Goal: Communication & Community: Answer question/provide support

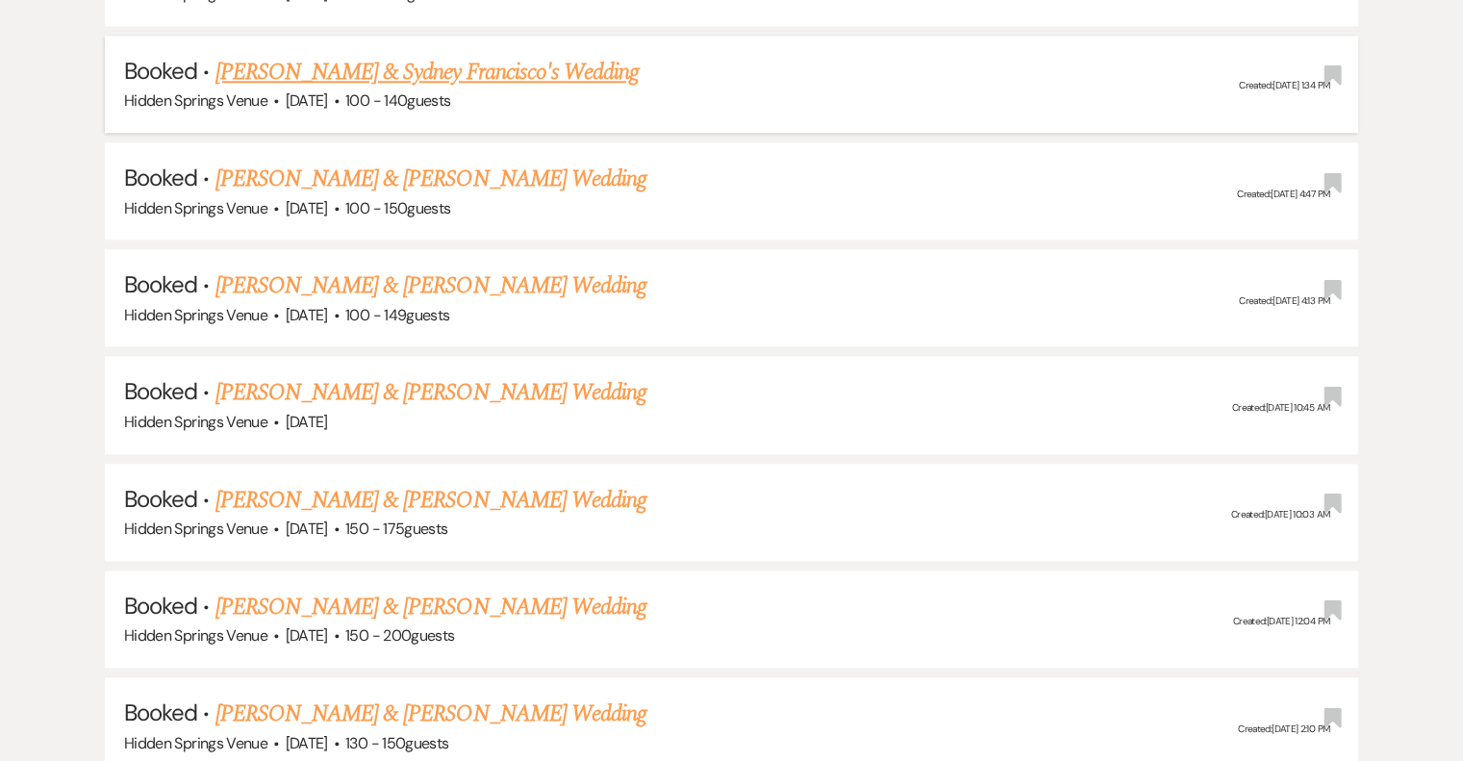
scroll to position [2019, 0]
click at [435, 482] on link "[PERSON_NAME] & [PERSON_NAME] Wedding" at bounding box center [430, 499] width 431 height 35
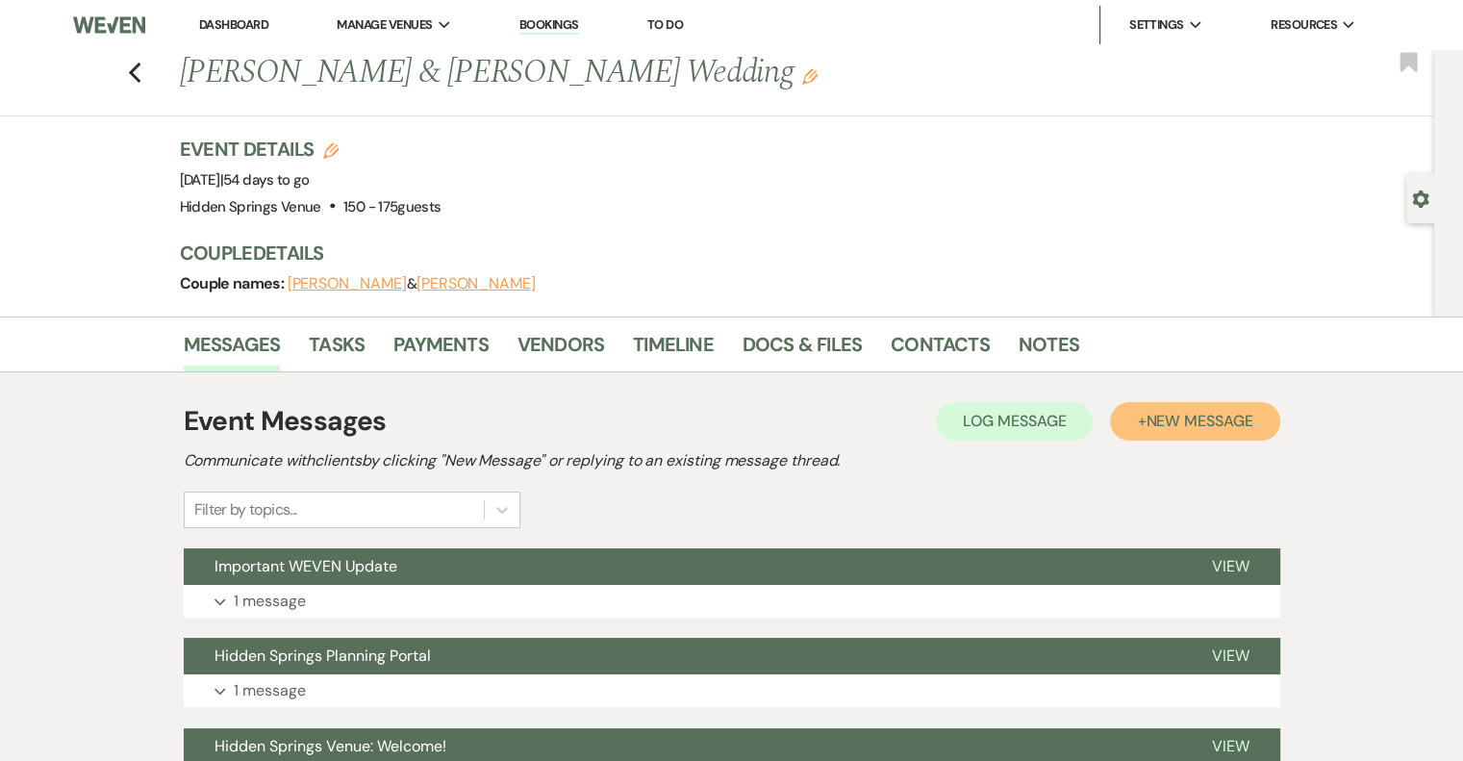
click at [1166, 422] on span "New Message" at bounding box center [1198, 421] width 107 height 20
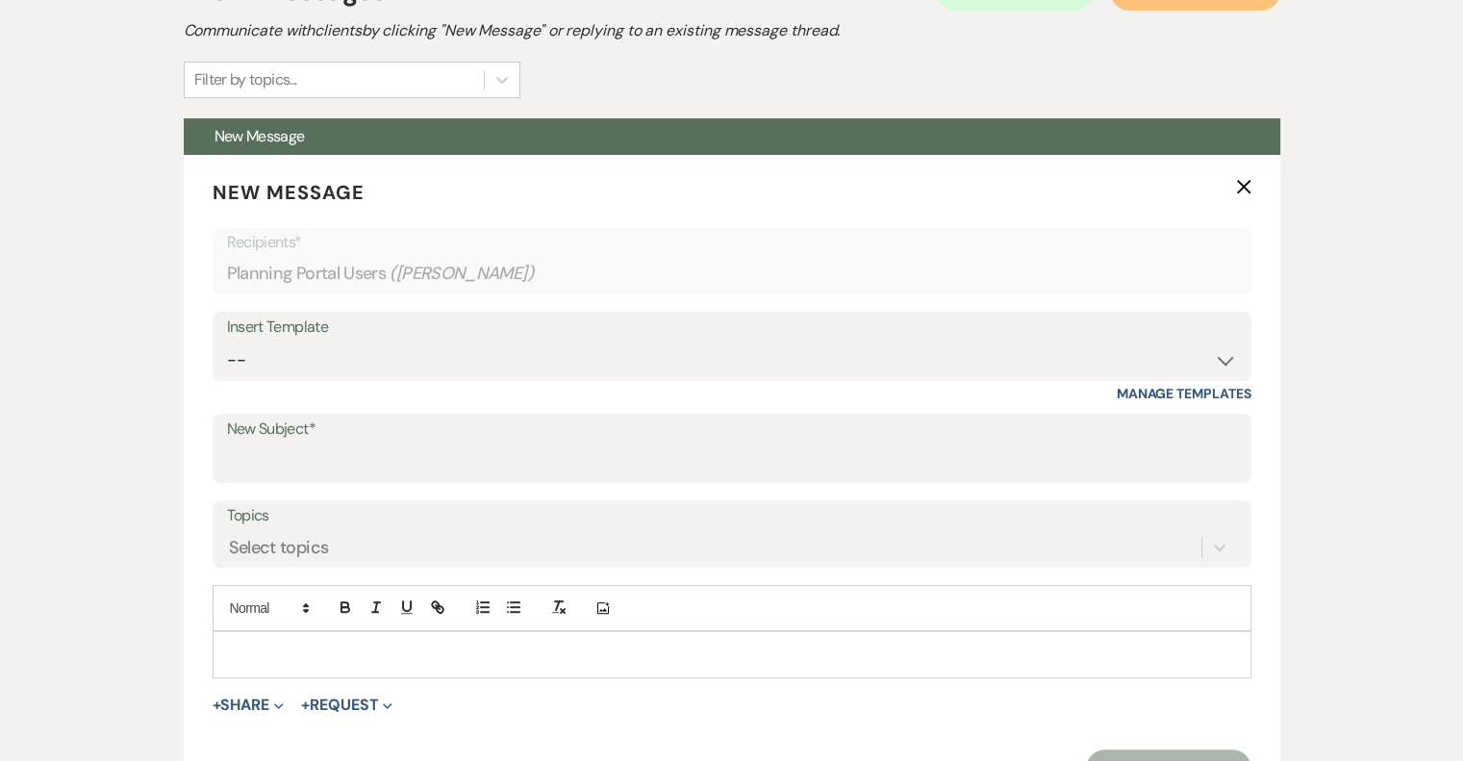
scroll to position [481, 0]
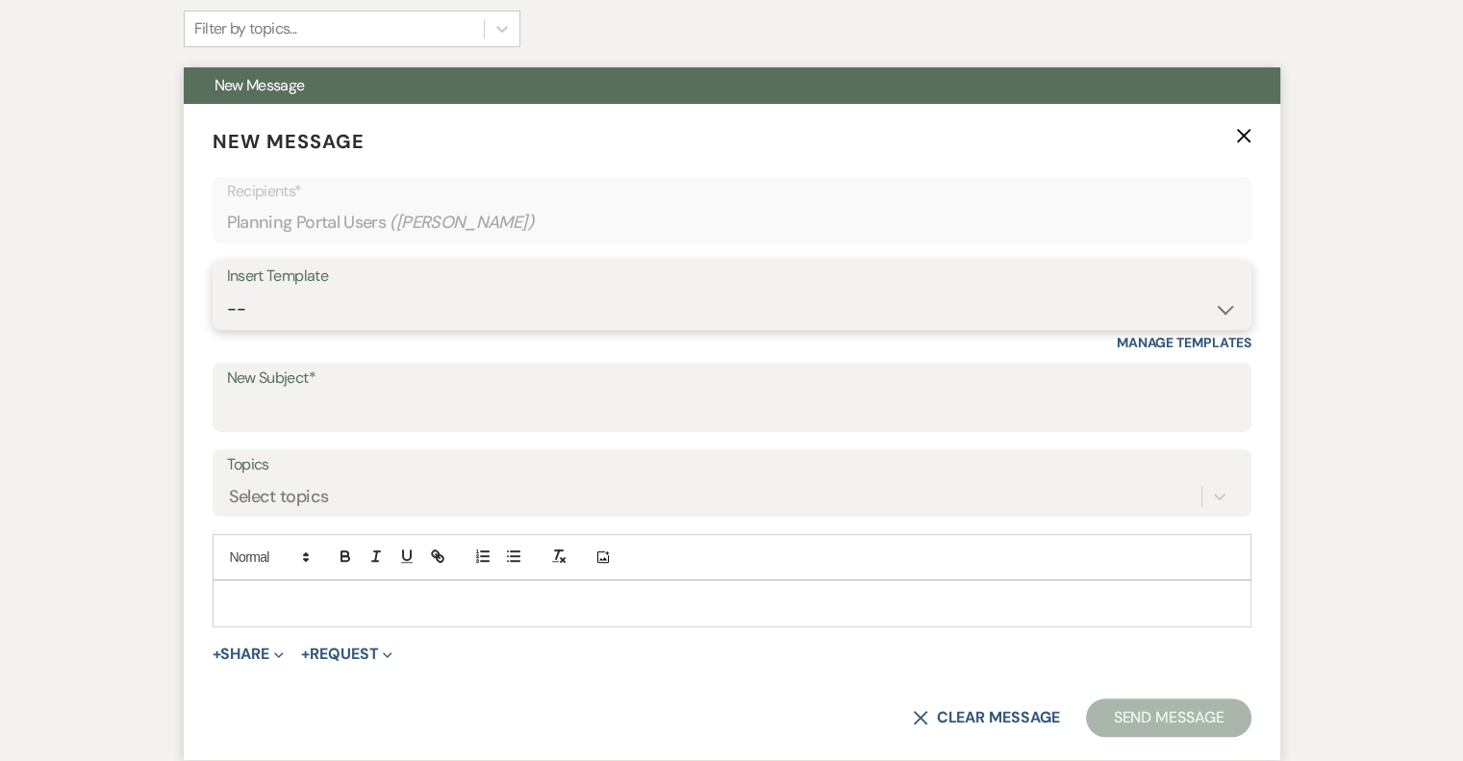
click at [1217, 304] on select "-- Initial Inquiry Response Tour Request Response Follow Up Review Email Check-…" at bounding box center [732, 309] width 1010 height 38
select select "5451"
click at [227, 290] on select "-- Initial Inquiry Response Tour Request Response Follow Up Review Email Check-…" at bounding box center [732, 309] width 1010 height 38
type input "Venue Final Walkthrough"
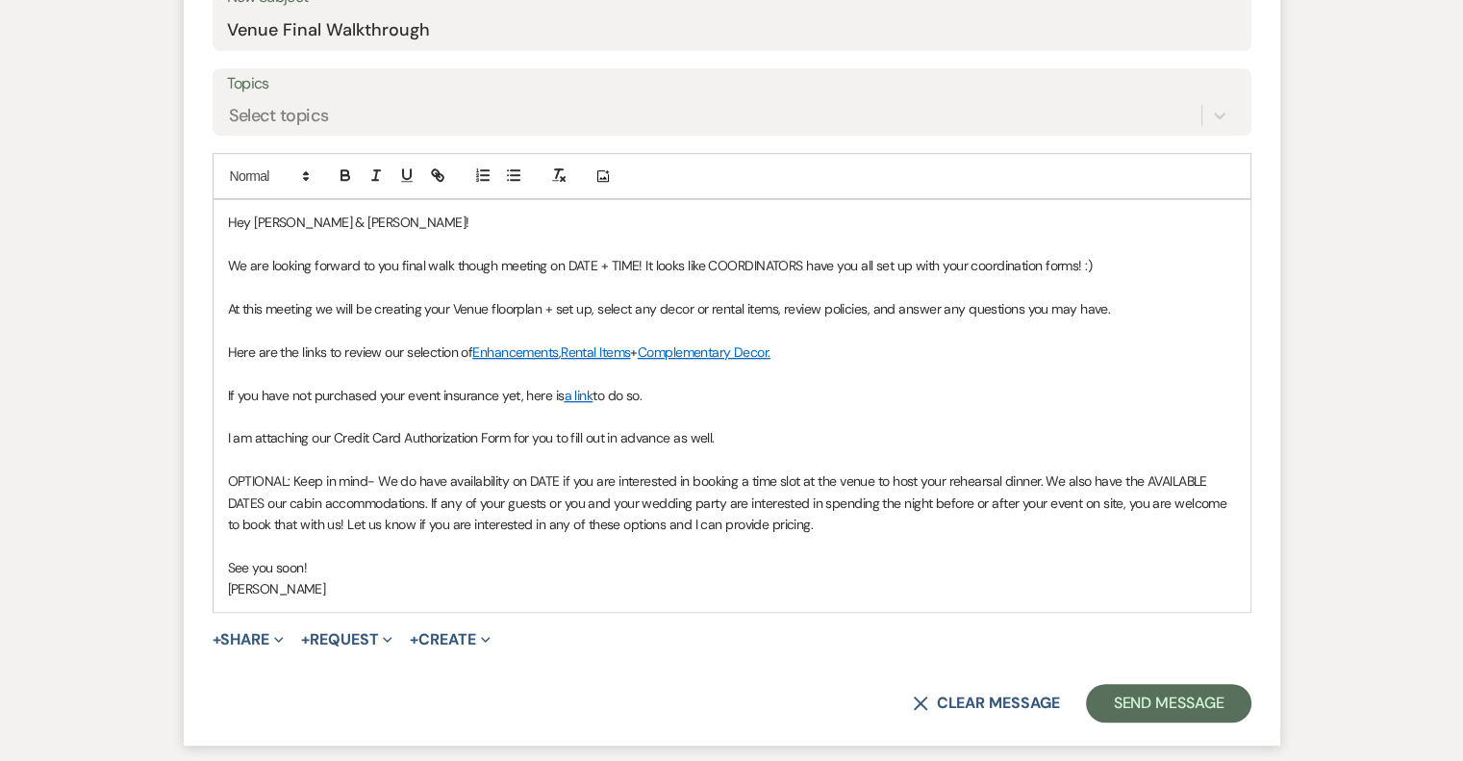
scroll to position [865, 0]
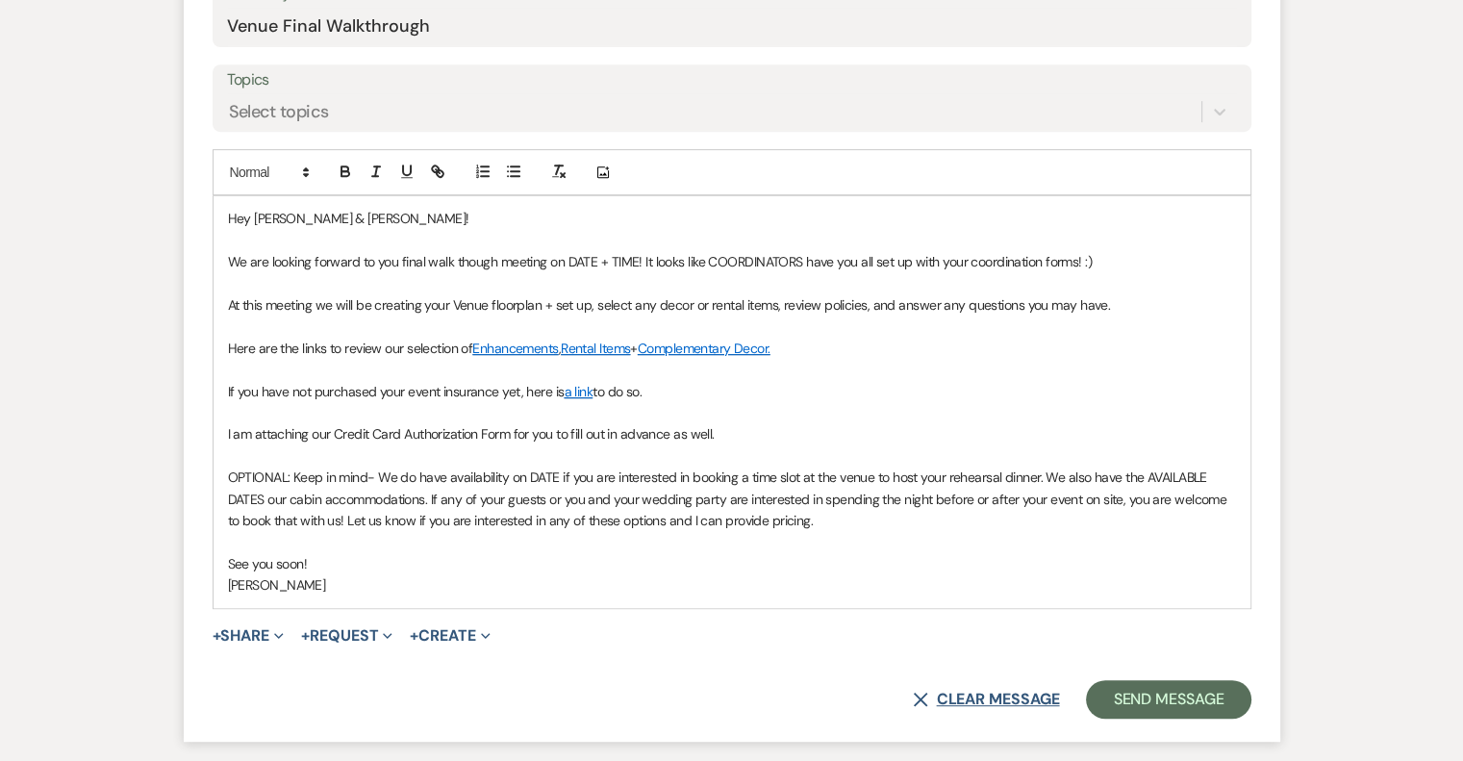
click at [973, 691] on button "X Clear message" at bounding box center [986, 698] width 146 height 15
select select "0"
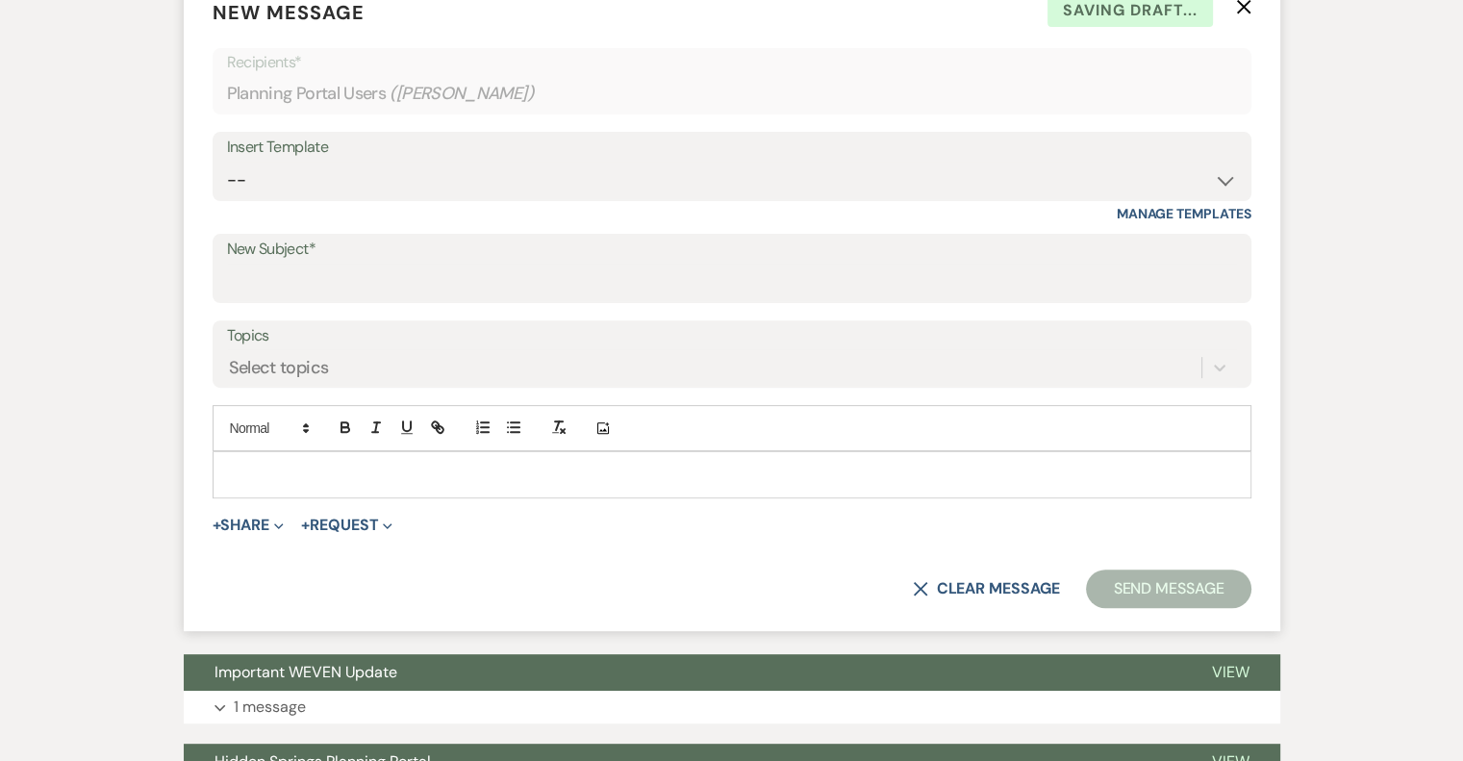
scroll to position [577, 0]
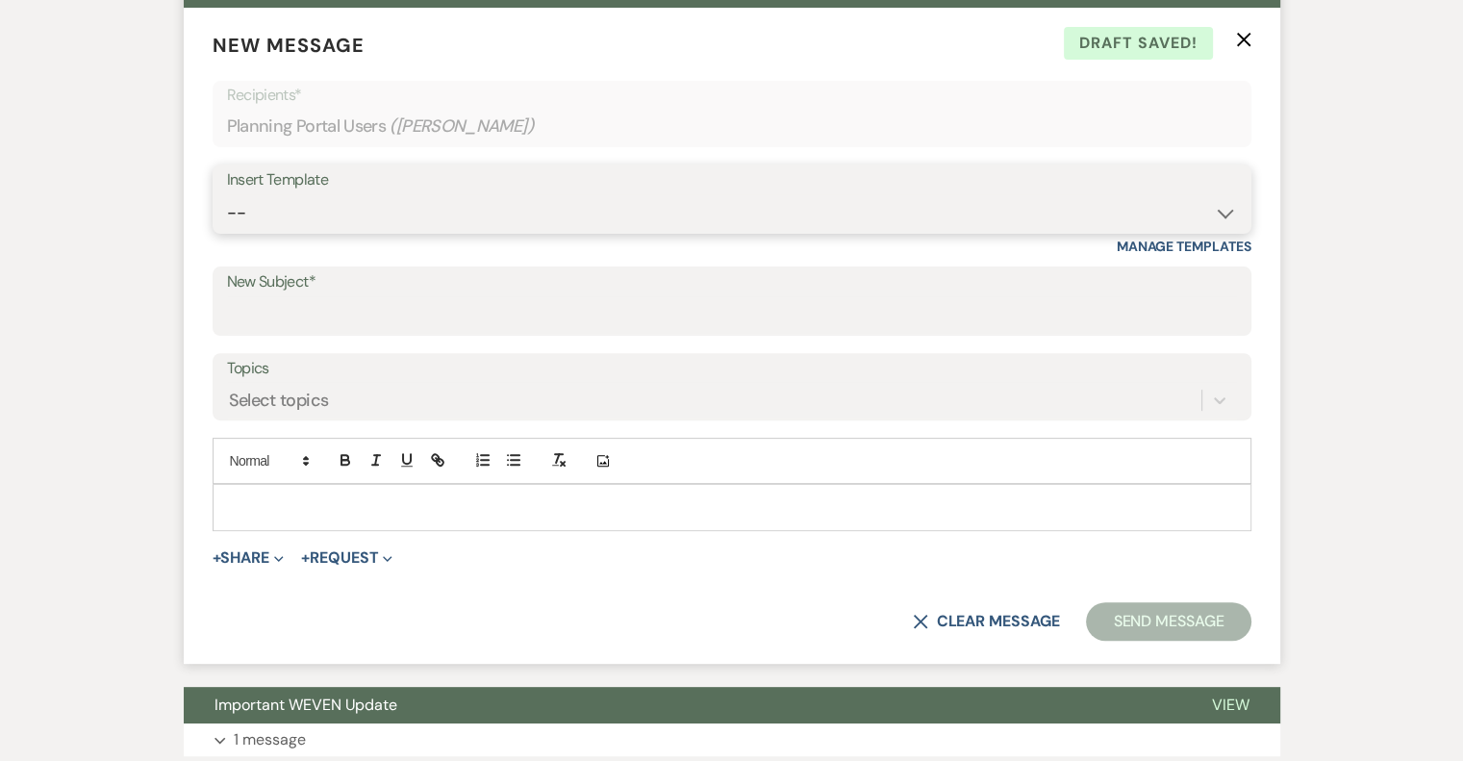
click at [1223, 211] on select "-- Initial Inquiry Response Tour Request Response Follow Up Review Email Check-…" at bounding box center [732, 213] width 1010 height 38
select select "5305"
click at [227, 194] on select "-- Initial Inquiry Response Tour Request Response Follow Up Review Email Check-…" at bounding box center [732, 213] width 1010 height 38
type input "Coordinating and Planning Documents"
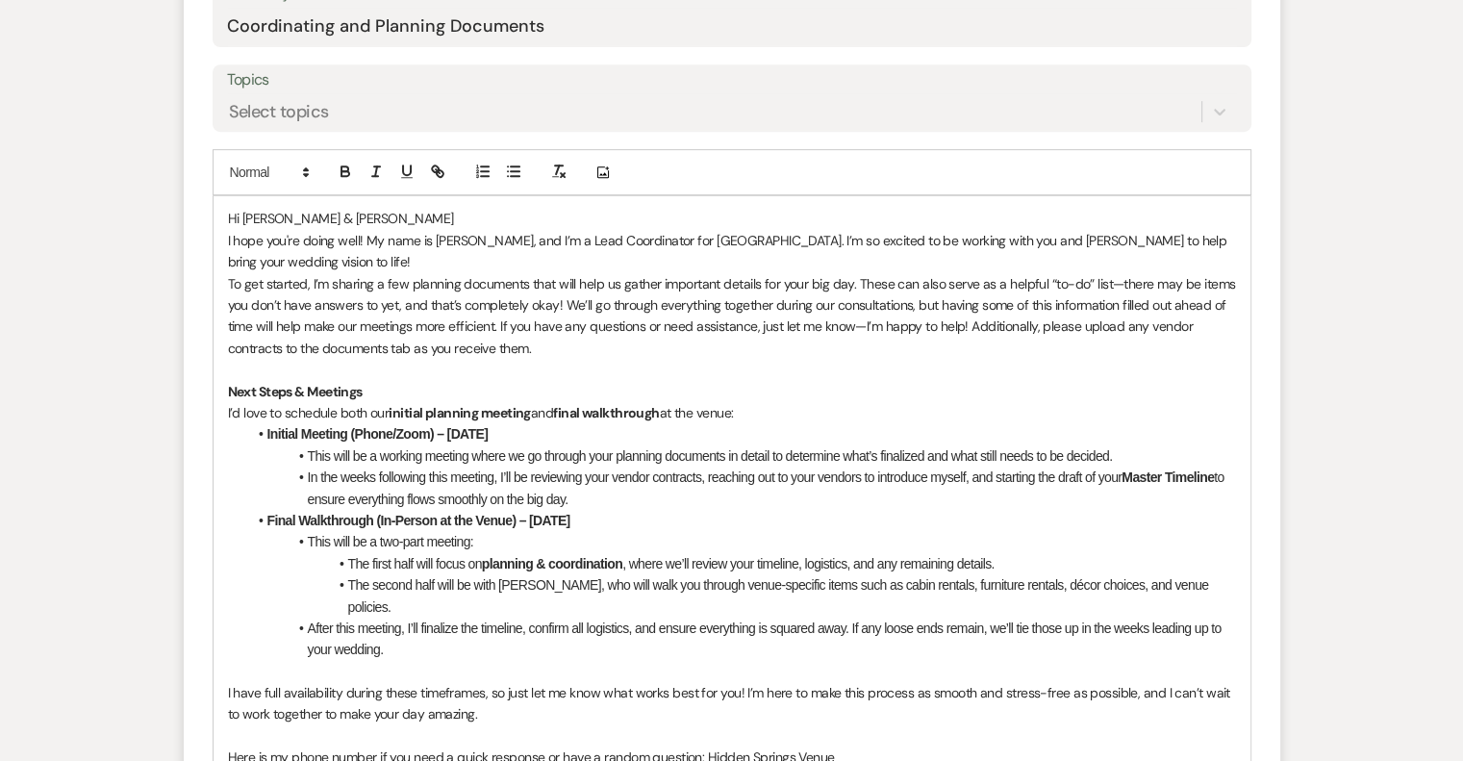
scroll to position [962, 0]
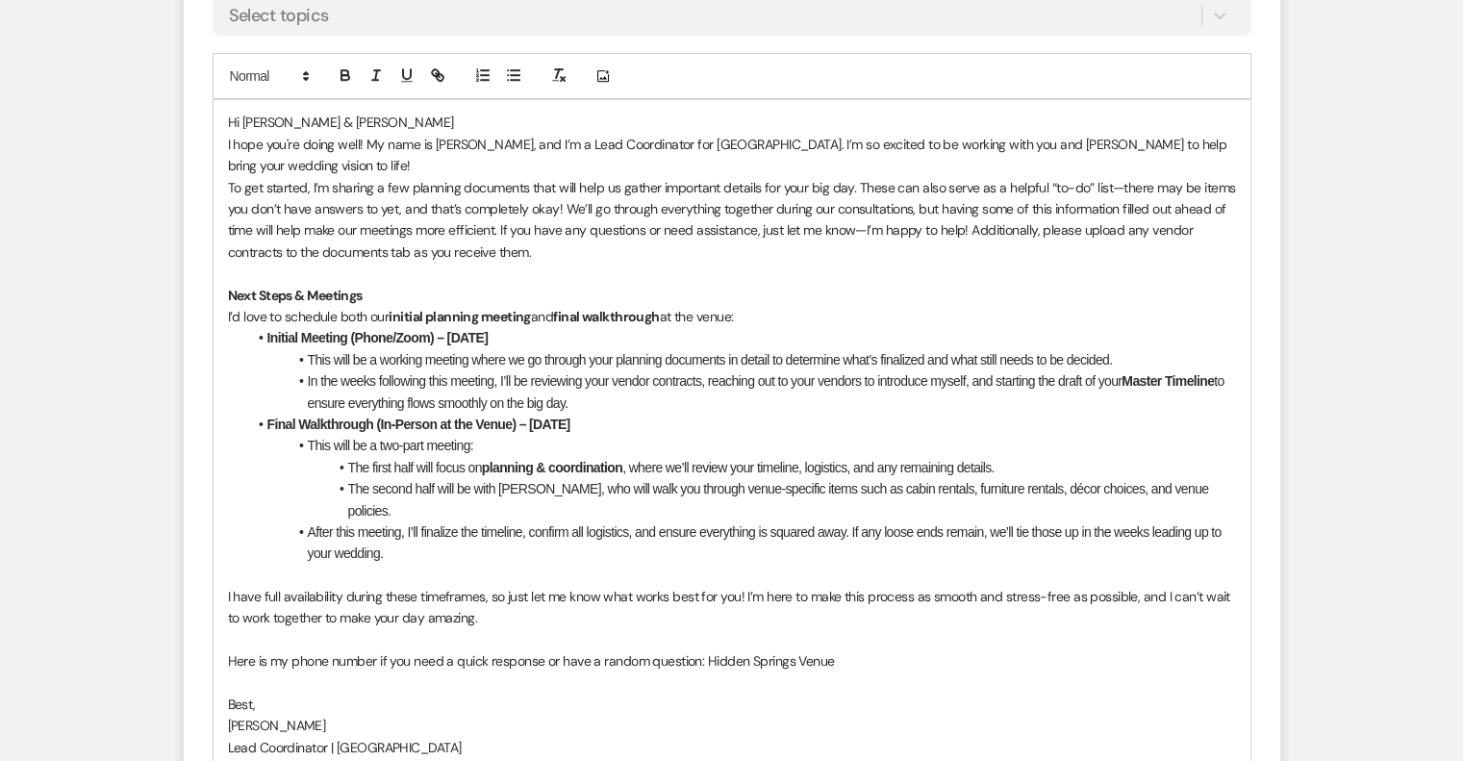
click at [1161, 376] on strong "Master Timeline" at bounding box center [1167, 380] width 92 height 15
click at [338, 64] on button "button" at bounding box center [345, 74] width 27 height 23
click at [337, 66] on icon "button" at bounding box center [345, 74] width 17 height 17
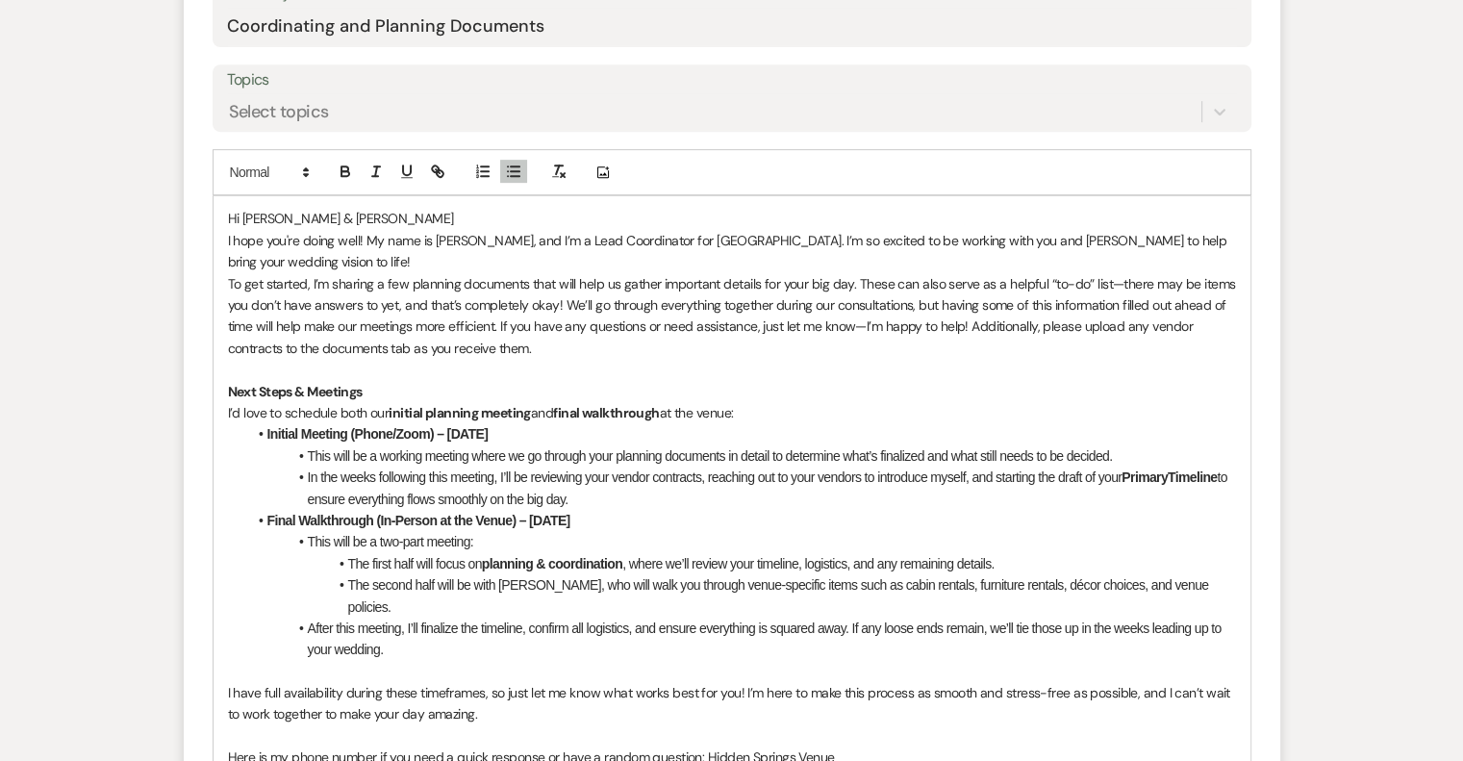
click at [426, 430] on strong "Initial Meeting (Phone/Zoom) – [DATE]" at bounding box center [377, 433] width 221 height 15
drag, startPoint x: 409, startPoint y: 430, endPoint x: 488, endPoint y: 430, distance: 79.8
click at [488, 430] on li "Initial Meeting (Phone) – [DATE]" at bounding box center [741, 433] width 989 height 21
drag, startPoint x: 527, startPoint y: 516, endPoint x: 619, endPoint y: 518, distance: 92.3
click at [619, 518] on li "Final Walkthrough (In-Person at the Venue) – [DATE]" at bounding box center [741, 520] width 989 height 21
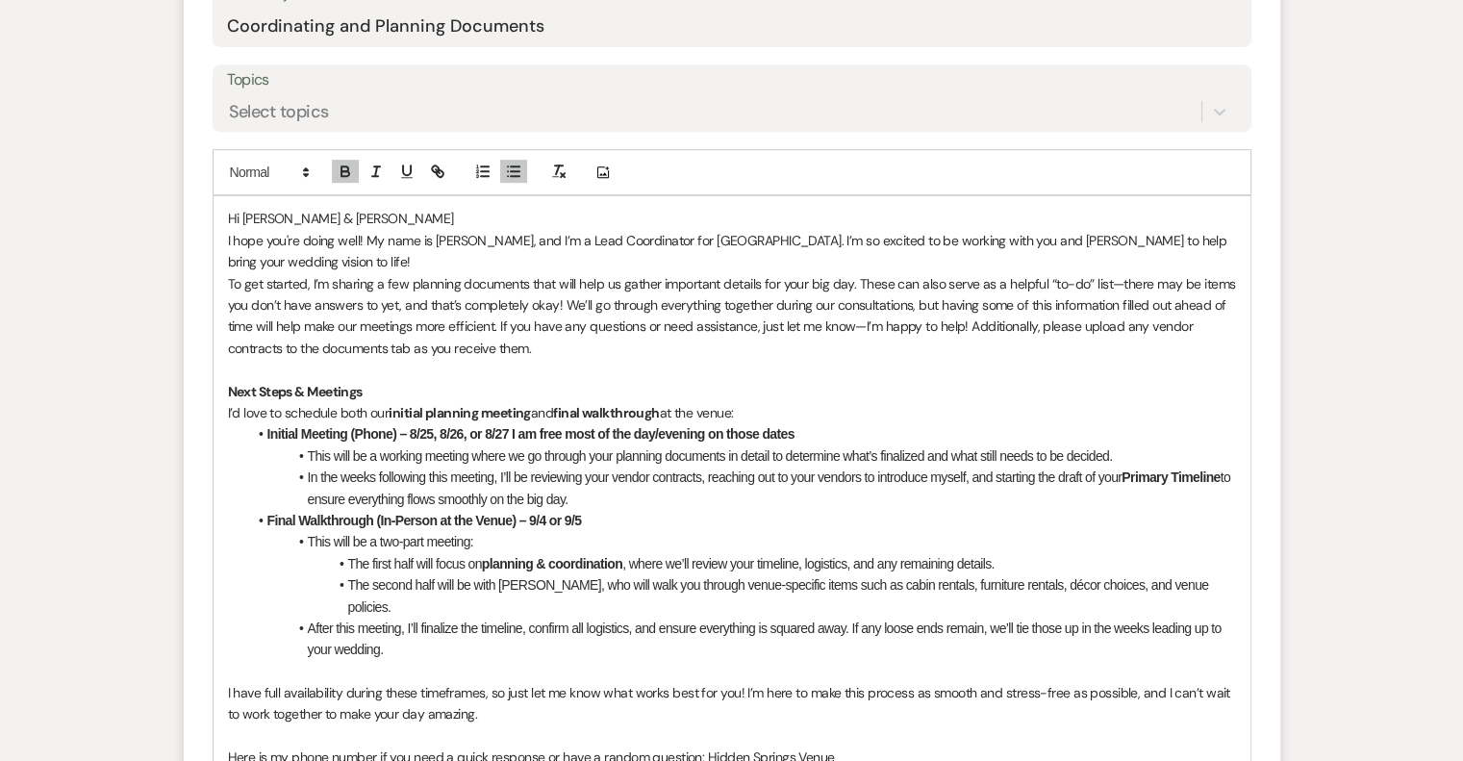
click at [712, 526] on li "Final Walkthrough (In-Person at the Venue) – 9/4 or 9/5" at bounding box center [741, 520] width 989 height 21
click at [804, 634] on li "After this meeting, I’ll finalize the timeline, confirm all logistics, and ensu…" at bounding box center [741, 638] width 989 height 43
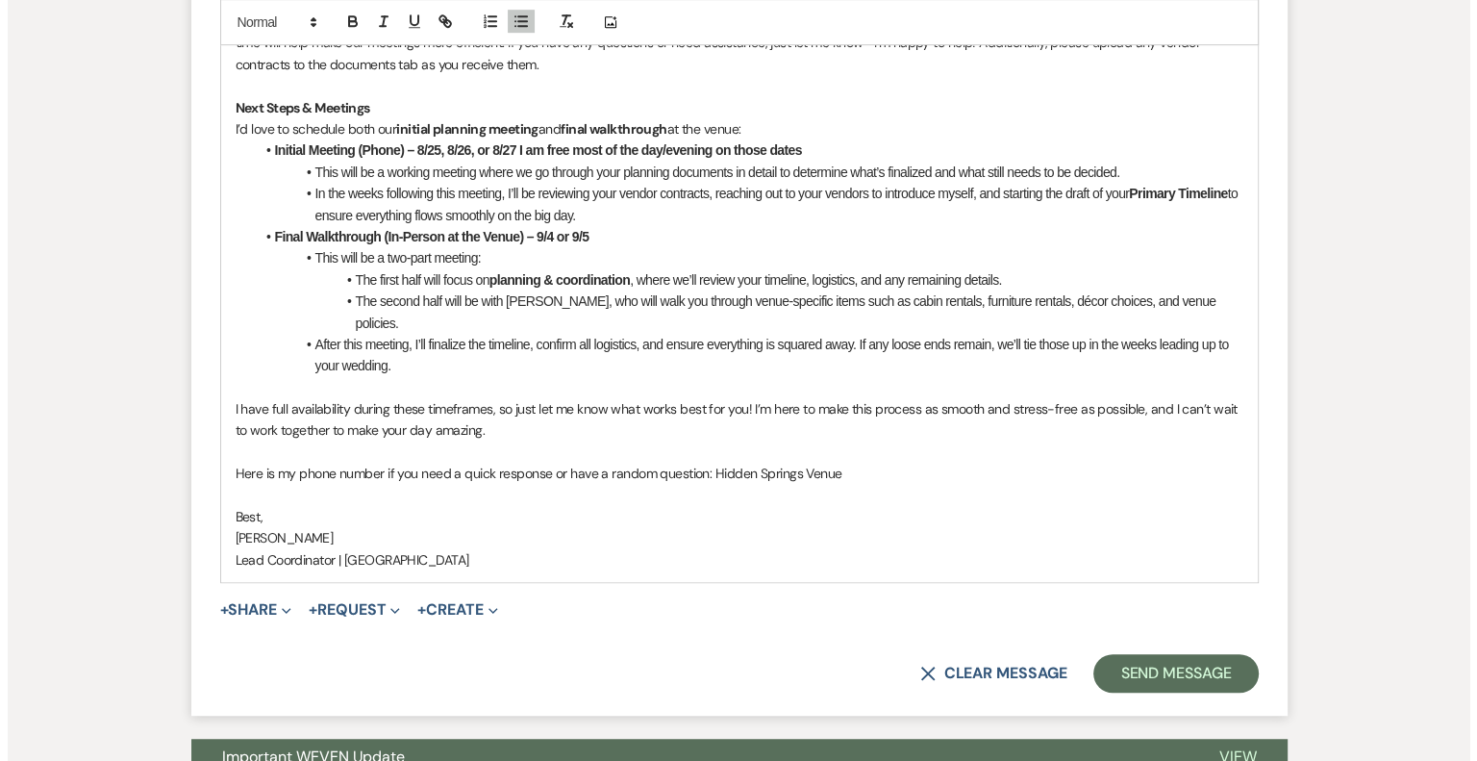
scroll to position [1154, 0]
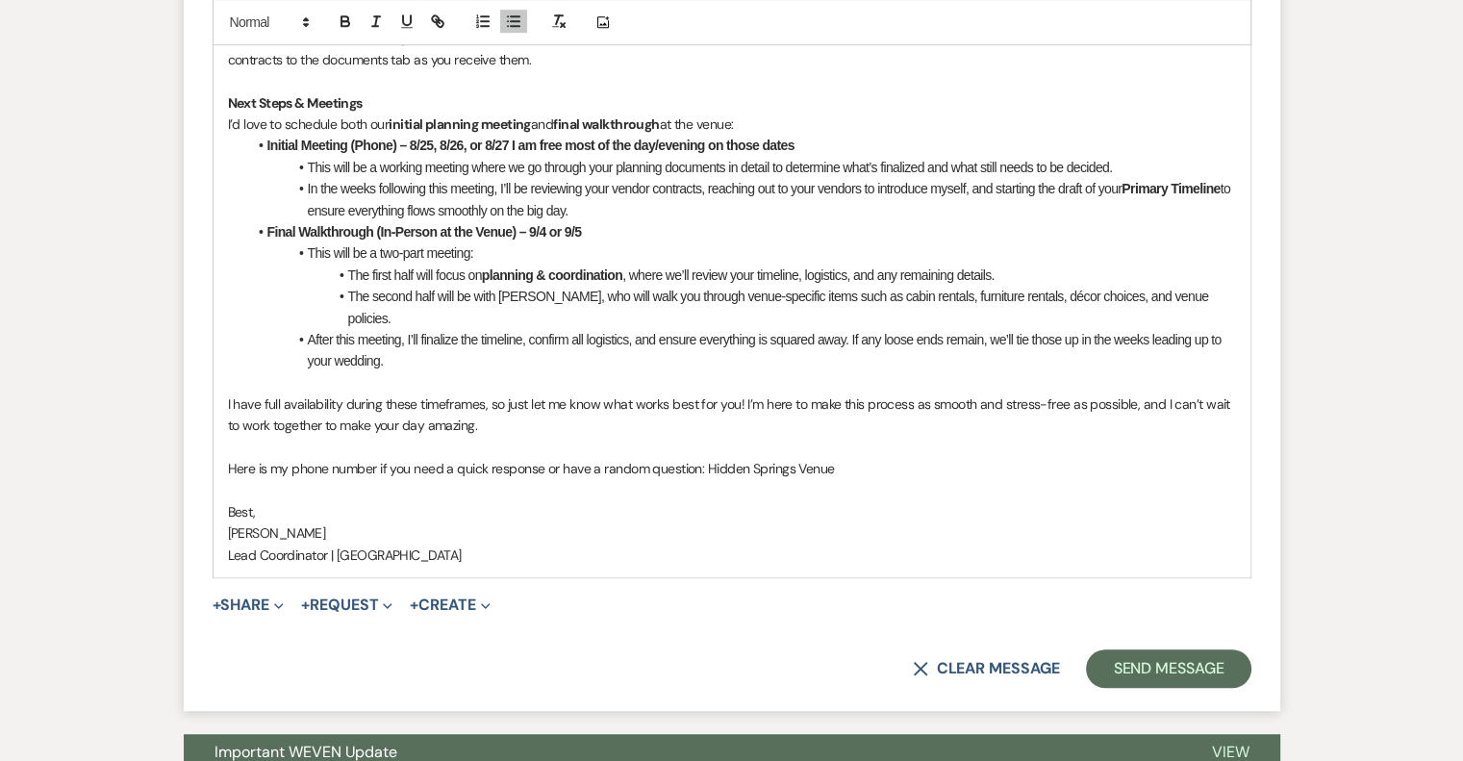
click at [260, 395] on span "I have full availability during these timeframes, so just let me know what work…" at bounding box center [731, 414] width 1006 height 38
click at [233, 597] on button "+ Share Expand" at bounding box center [249, 604] width 72 height 15
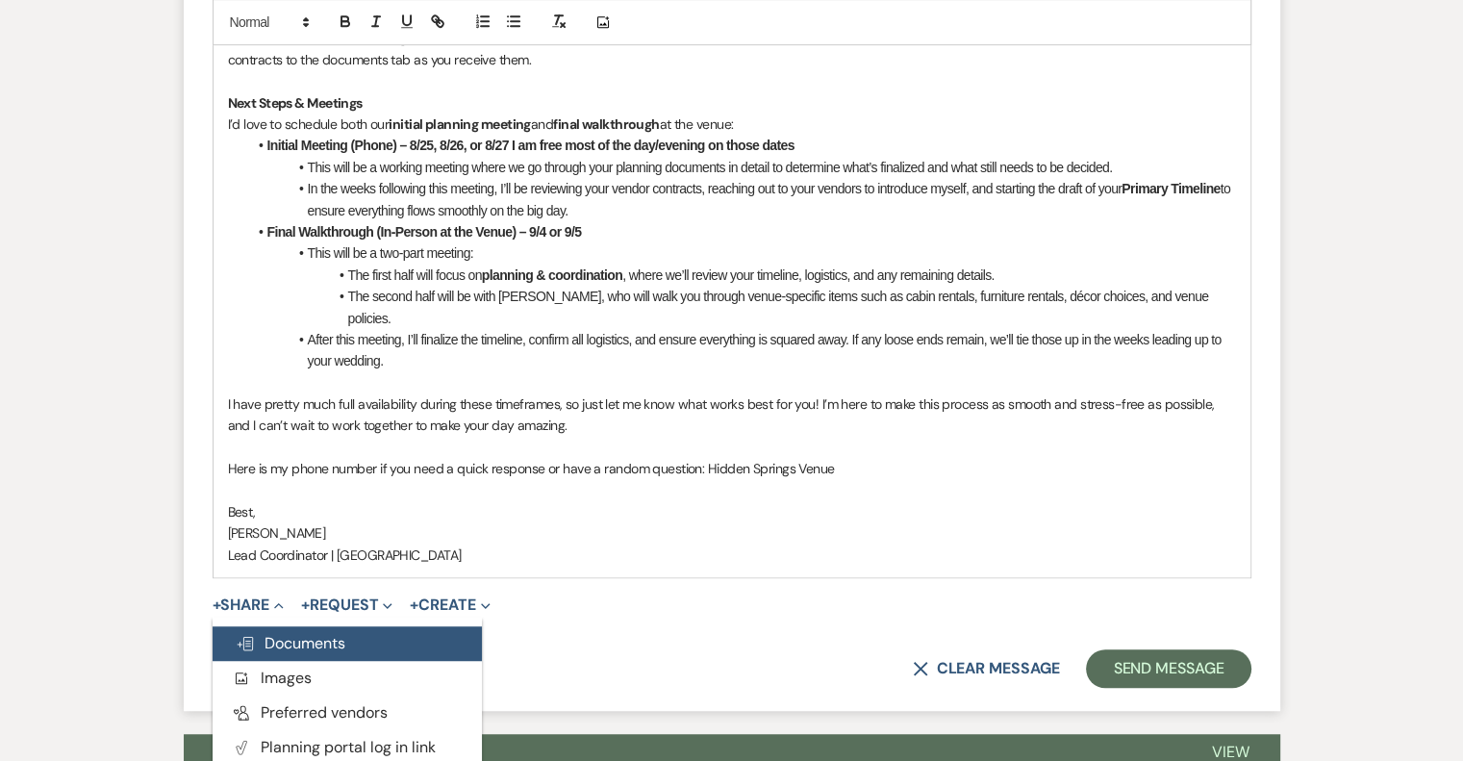
click at [279, 633] on span "Doc Upload Documents" at bounding box center [291, 643] width 110 height 20
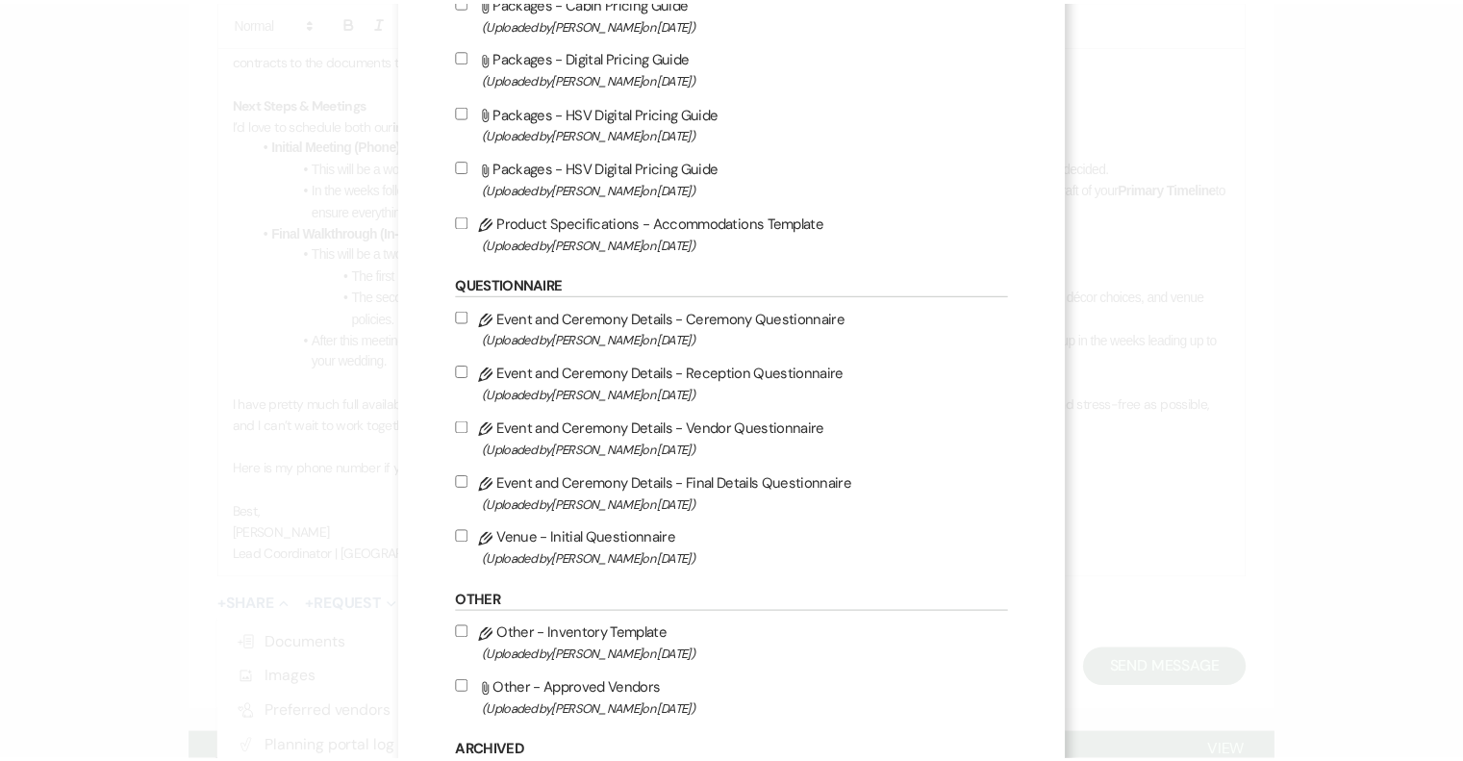
scroll to position [1978, 0]
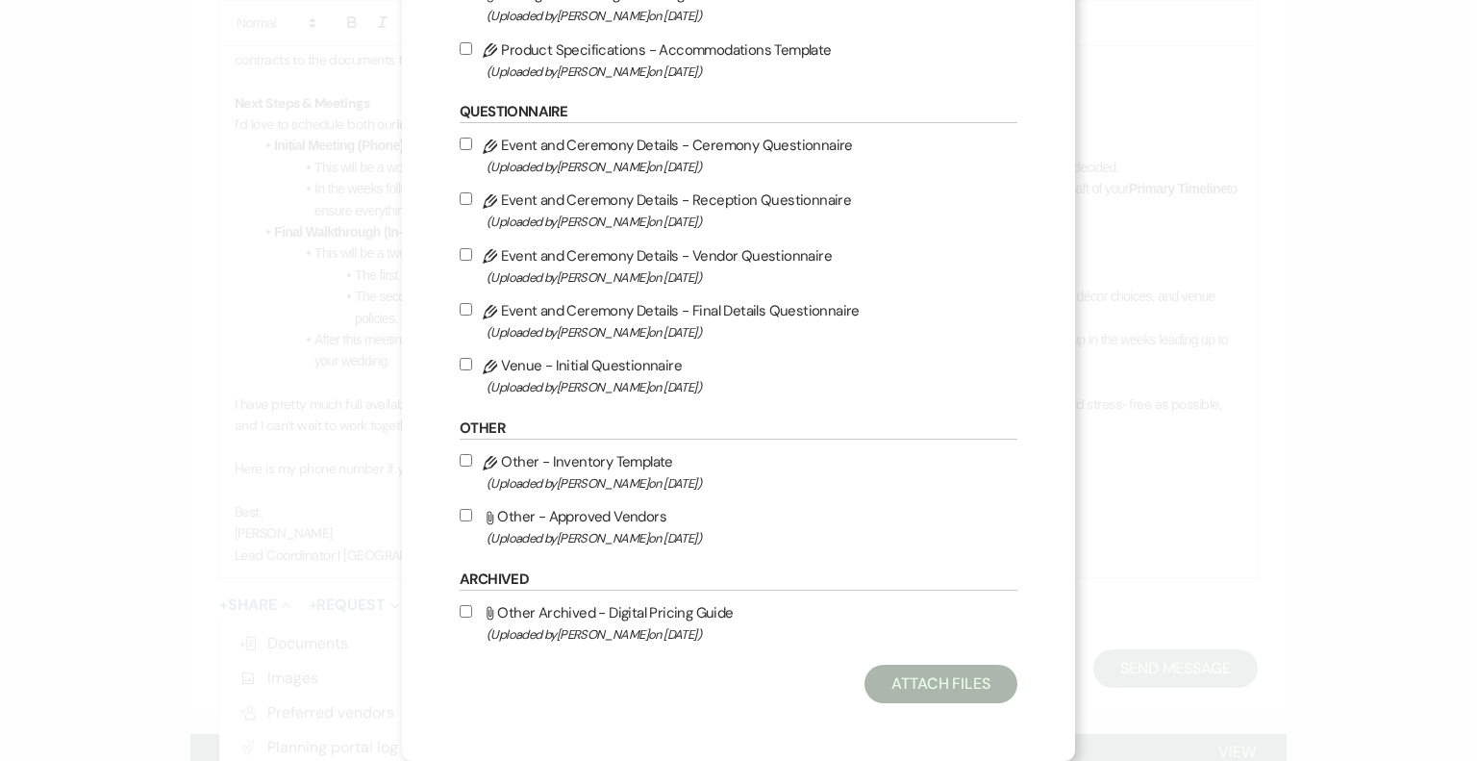
click at [460, 138] on input "Pencil Event and Ceremony Details - Ceremony Questionnaire (Uploaded by [PERSON…" at bounding box center [466, 144] width 13 height 13
checkbox input "true"
click at [460, 194] on input "Pencil Event and Ceremony Details - Reception Questionnaire (Uploaded by [PERSO…" at bounding box center [466, 198] width 13 height 13
checkbox input "true"
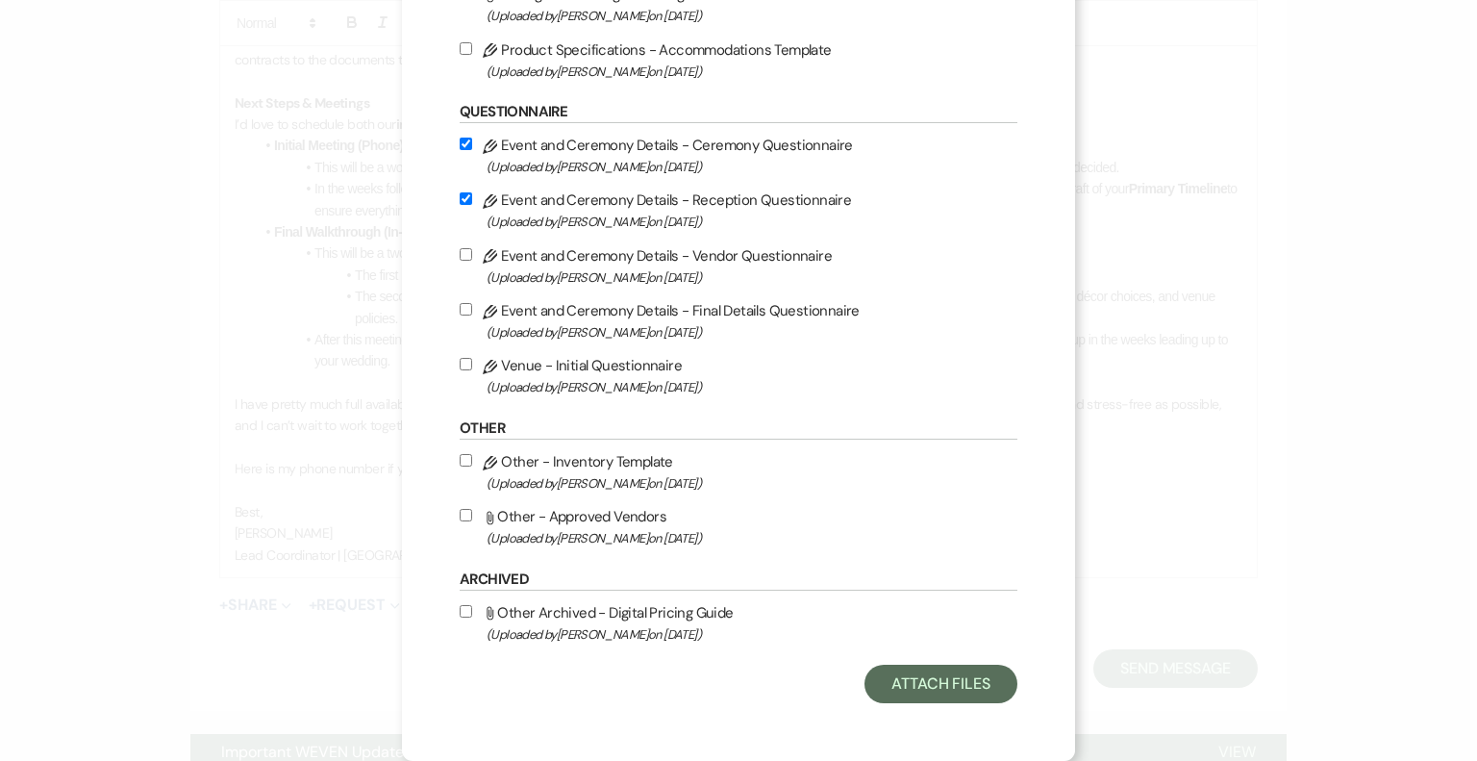
click at [460, 257] on input "Pencil Event and Ceremony Details - Vendor Questionnaire (Uploaded by [PERSON_N…" at bounding box center [466, 254] width 13 height 13
checkbox input "true"
click at [460, 305] on input "Pencil Event and Ceremony Details - Final Details Questionnaire (Uploaded by [P…" at bounding box center [466, 309] width 13 height 13
checkbox input "true"
click at [899, 680] on button "Attach Files" at bounding box center [940, 683] width 153 height 38
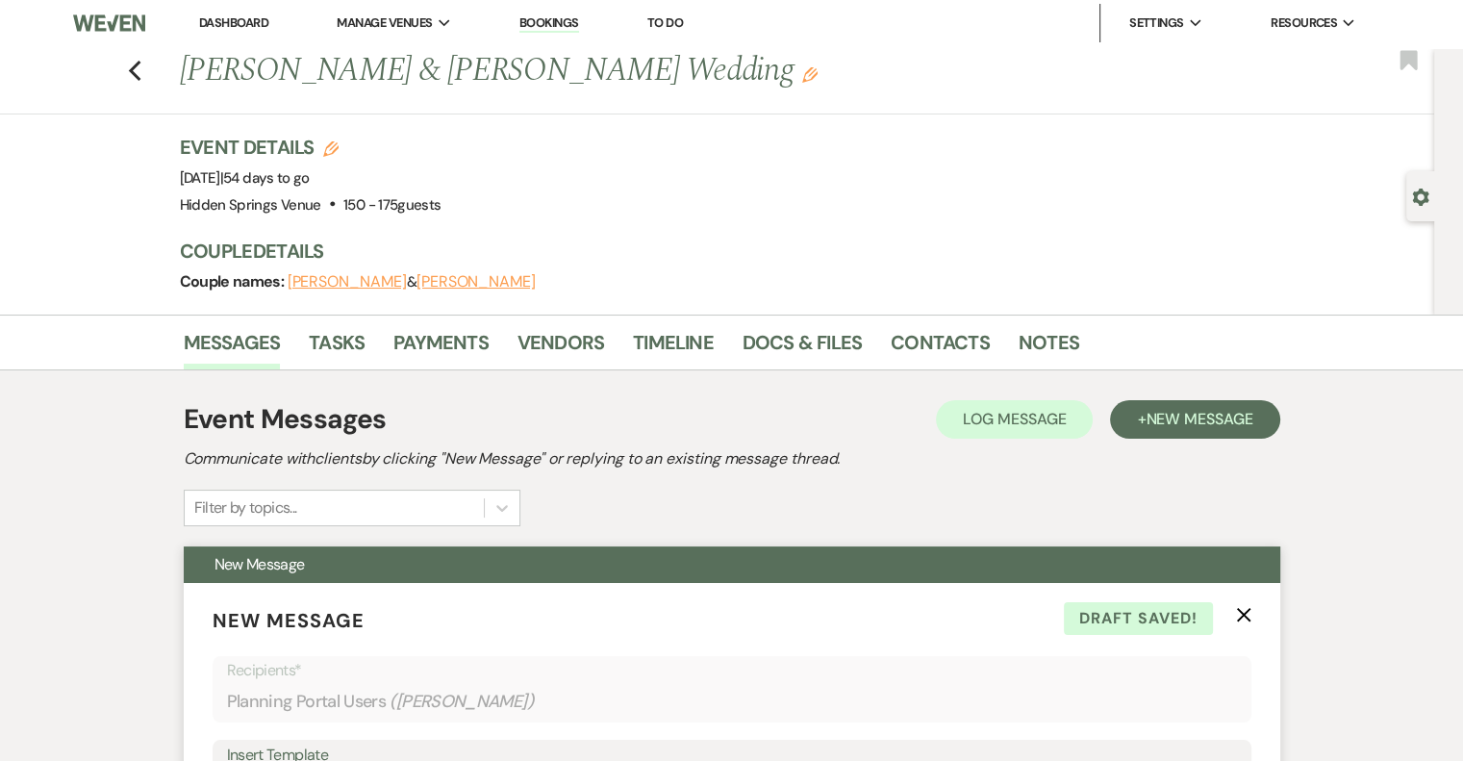
scroll to position [0, 0]
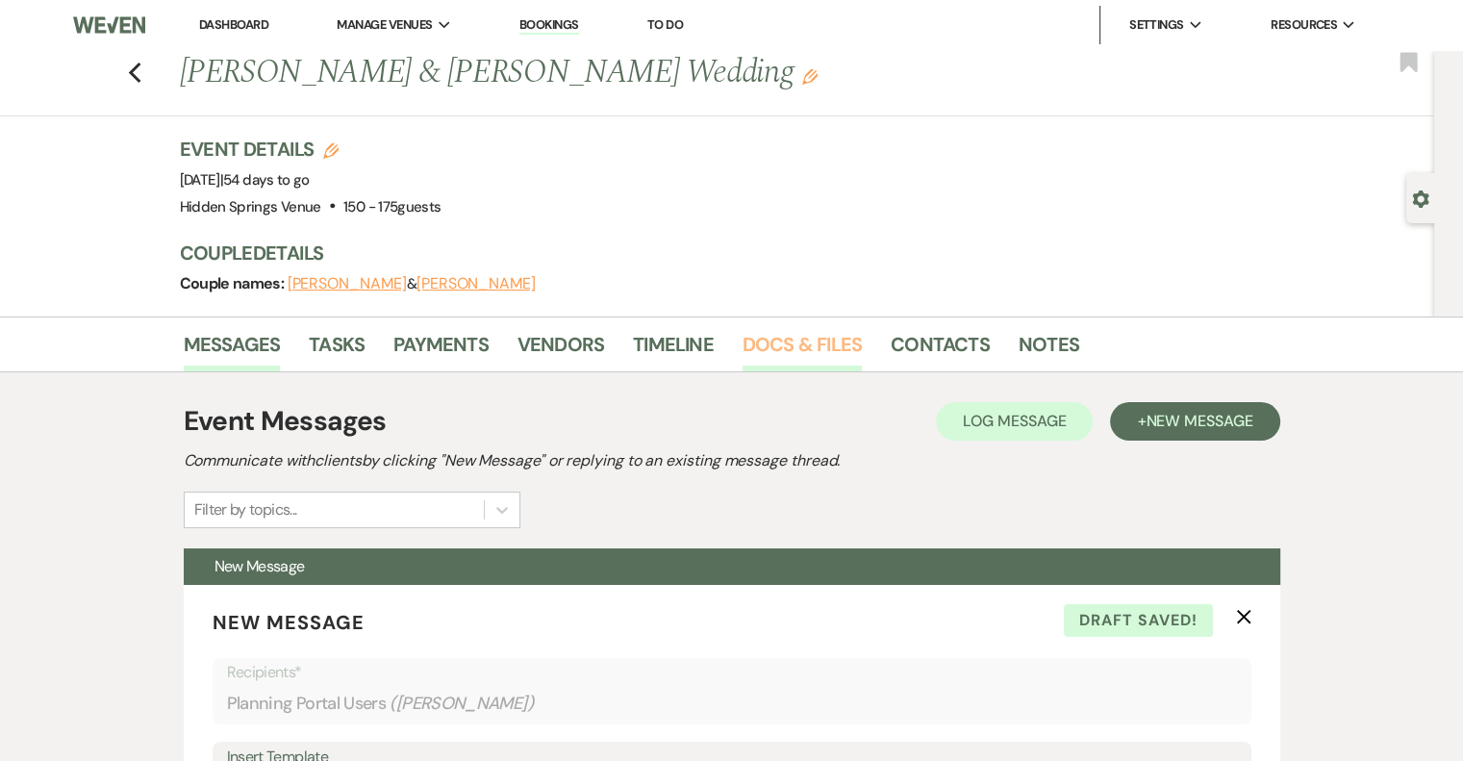
click at [768, 329] on link "Docs & Files" at bounding box center [801, 350] width 119 height 42
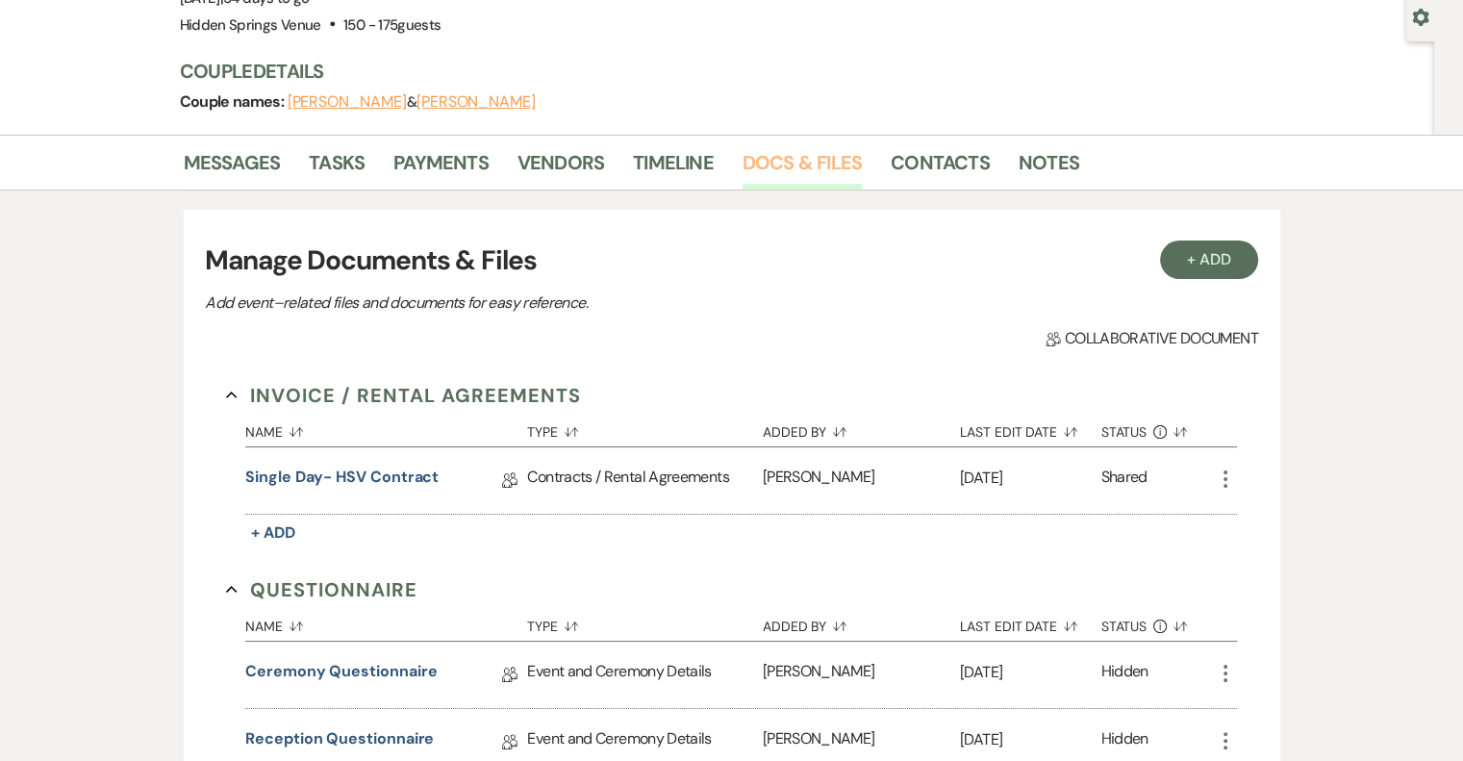
scroll to position [181, 0]
click at [240, 158] on link "Messages" at bounding box center [232, 169] width 97 height 42
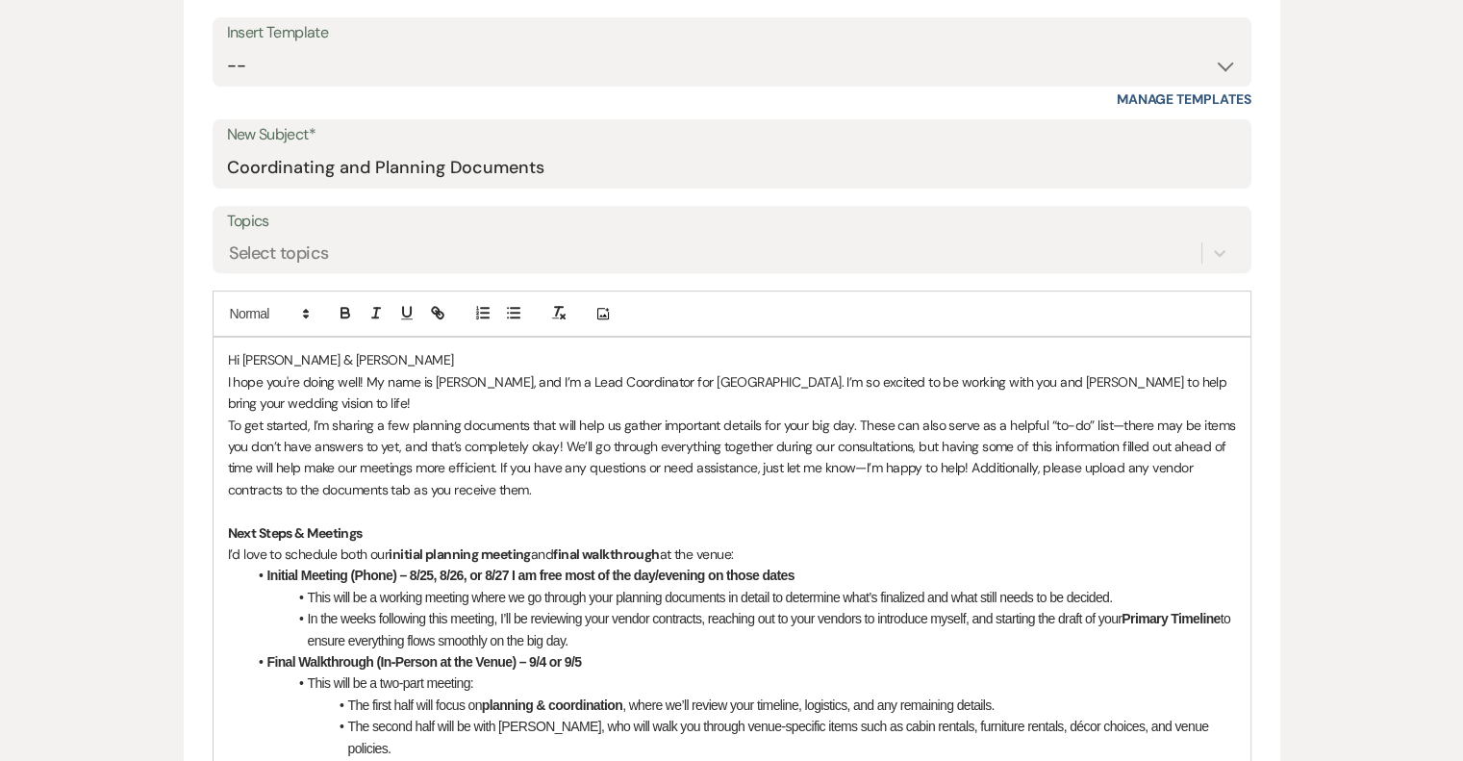
scroll to position [758, 0]
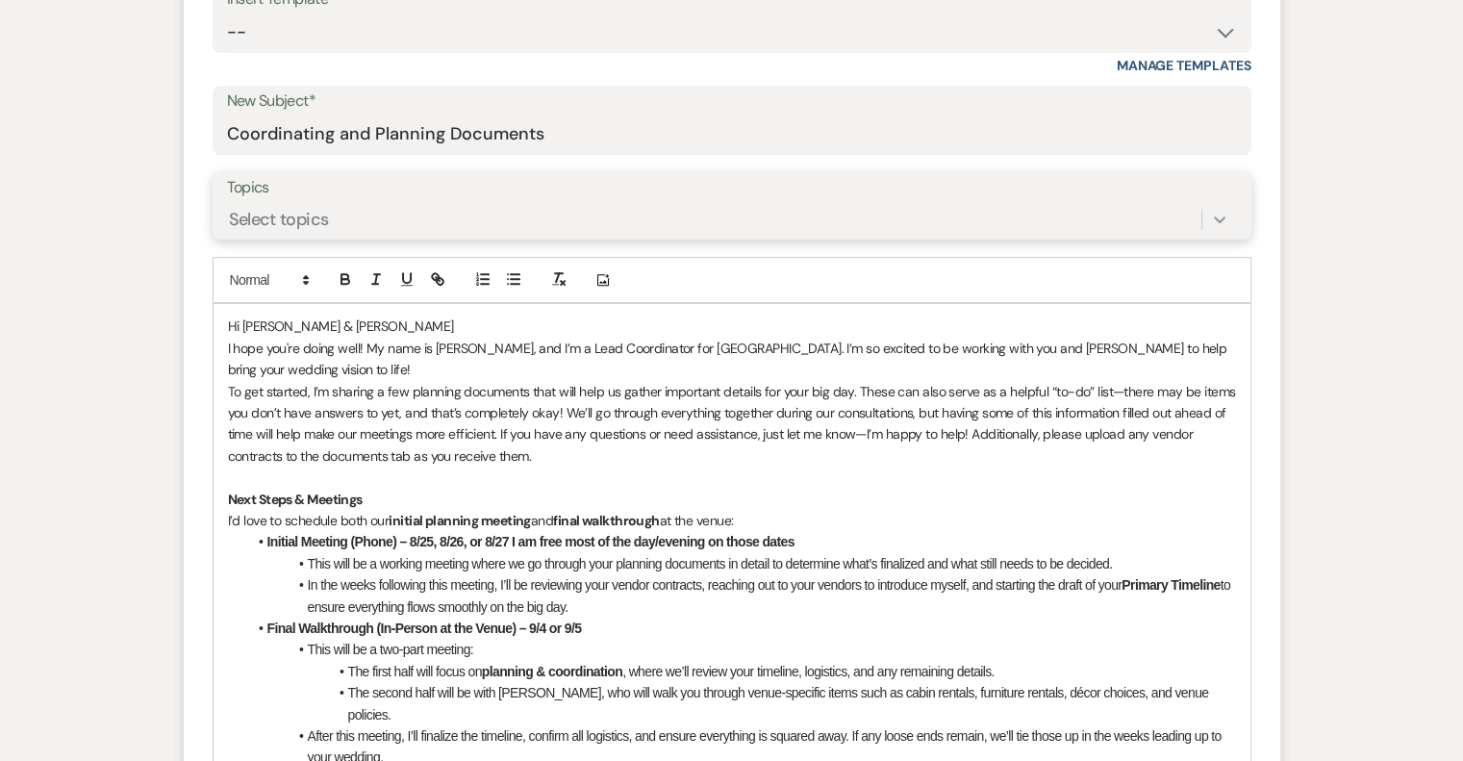
click at [1223, 214] on icon at bounding box center [1219, 219] width 19 height 19
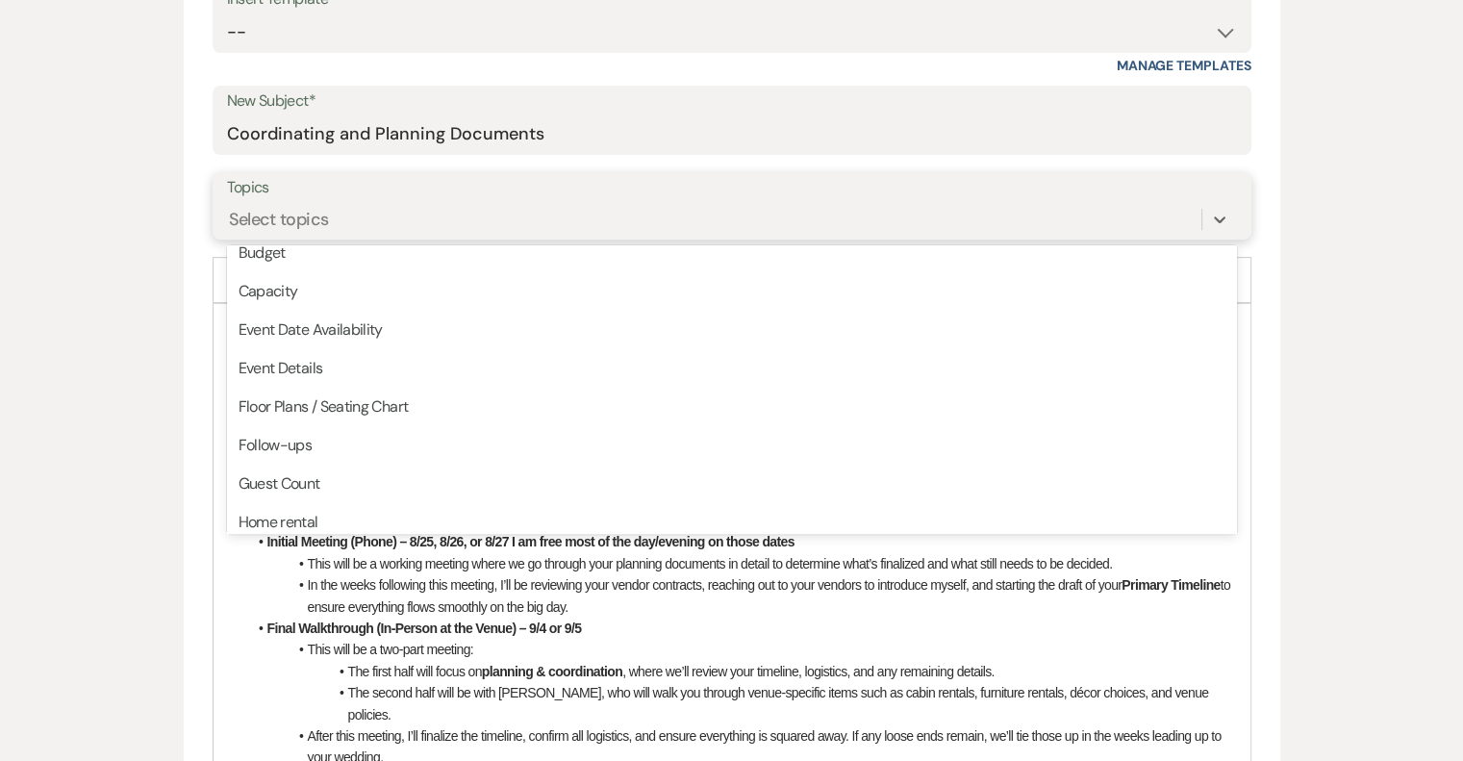
scroll to position [52, 0]
click at [1319, 253] on div "Messages Tasks Payments Vendors Timeline Docs & Files Contacts Notes Event Mess…" at bounding box center [731, 590] width 1463 height 2062
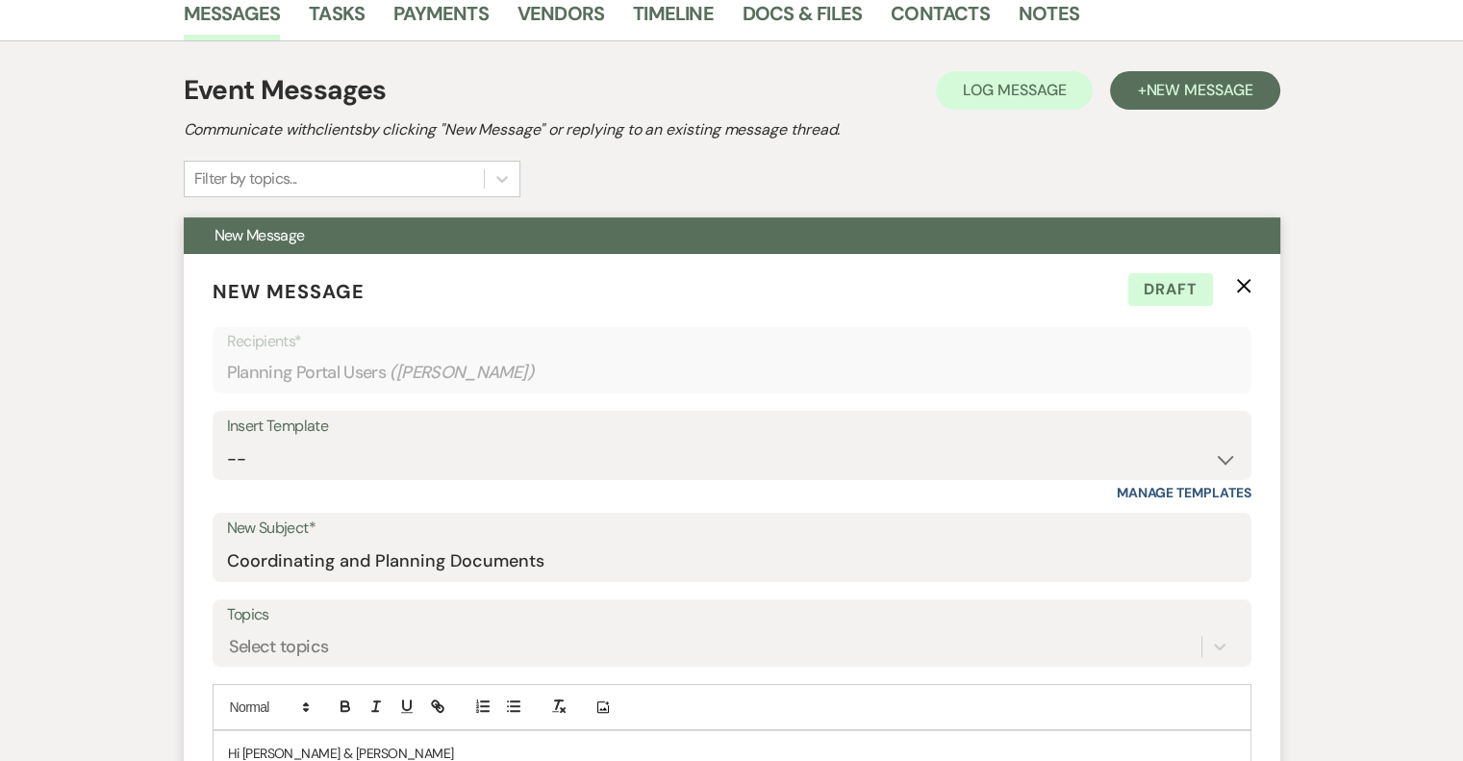
scroll to position [181, 0]
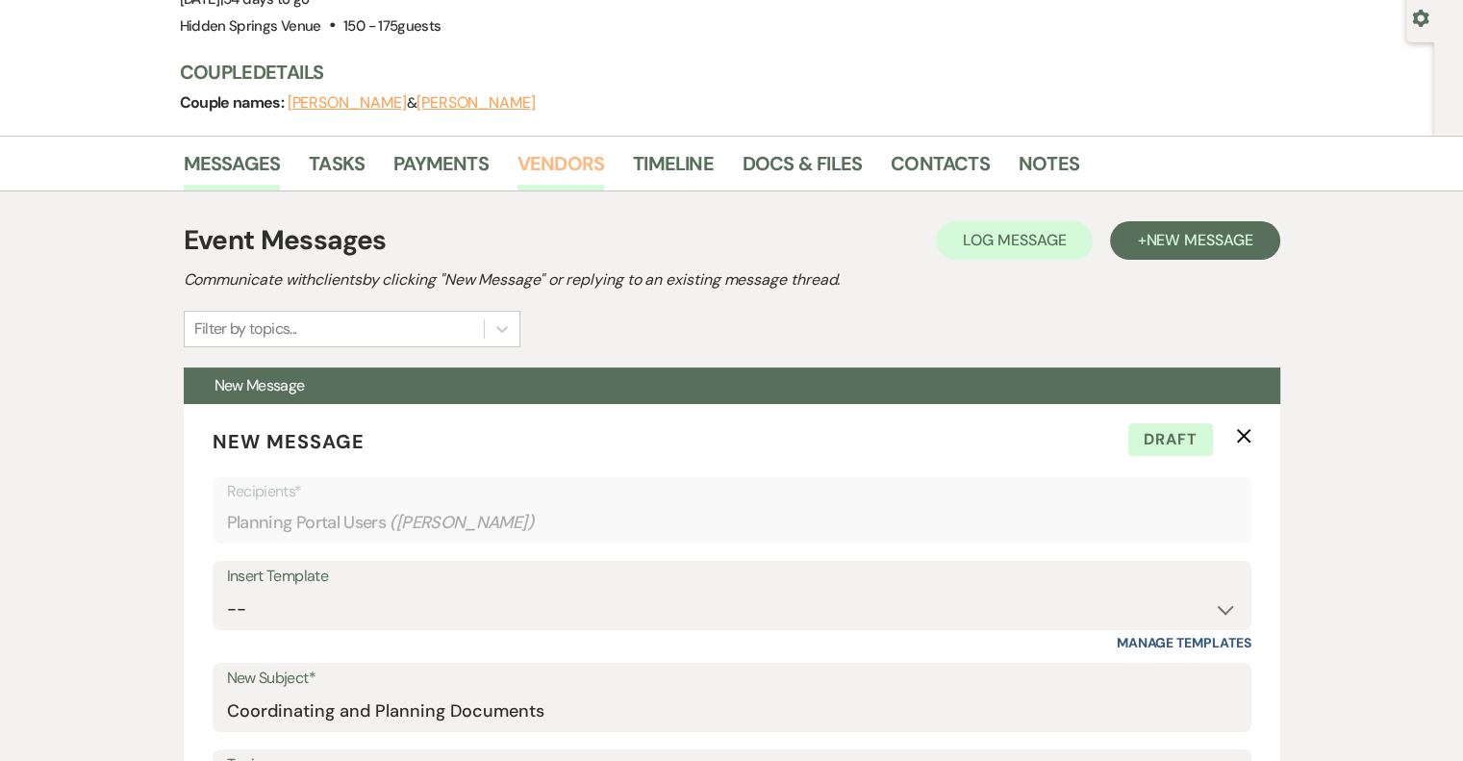
click at [573, 162] on link "Vendors" at bounding box center [560, 169] width 87 height 42
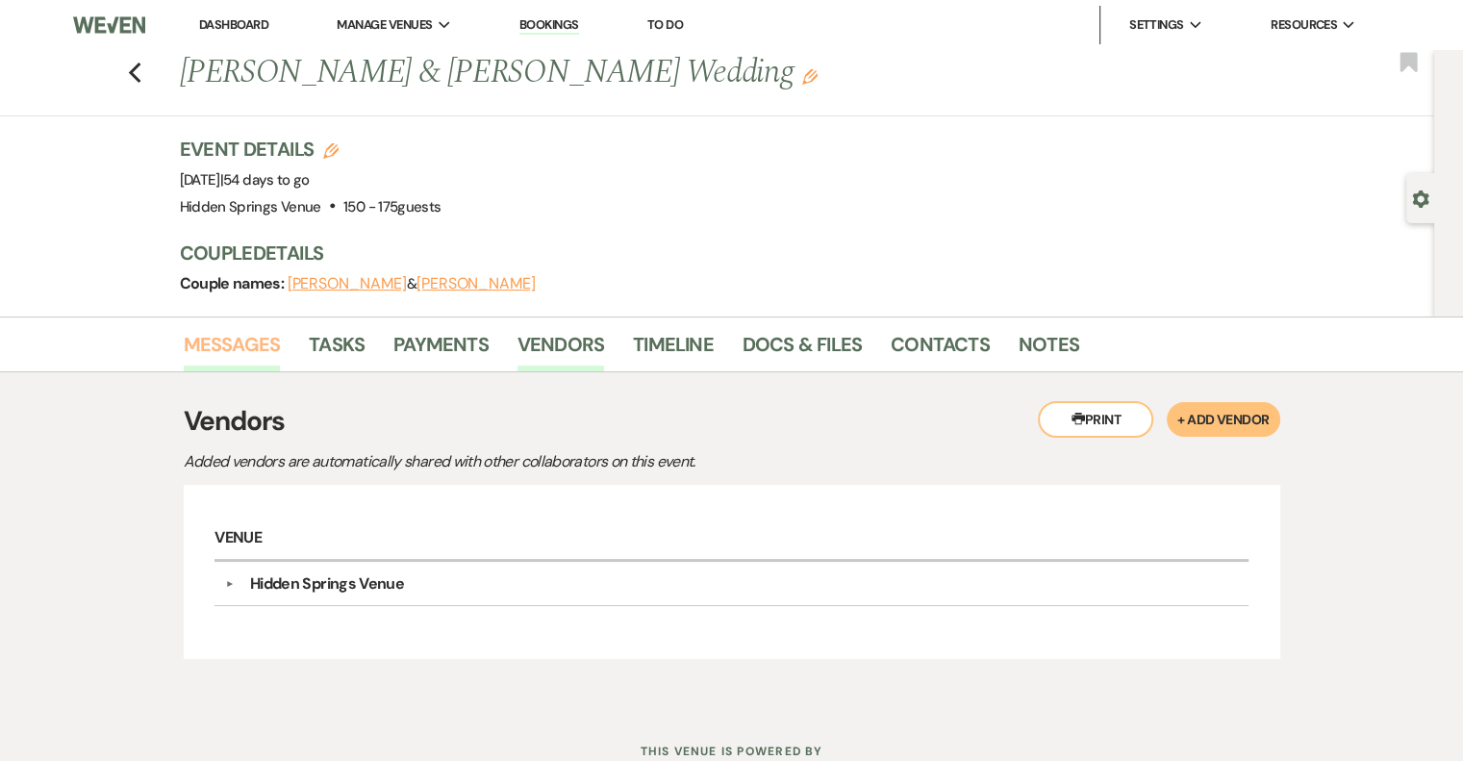
click at [244, 336] on link "Messages" at bounding box center [232, 350] width 97 height 42
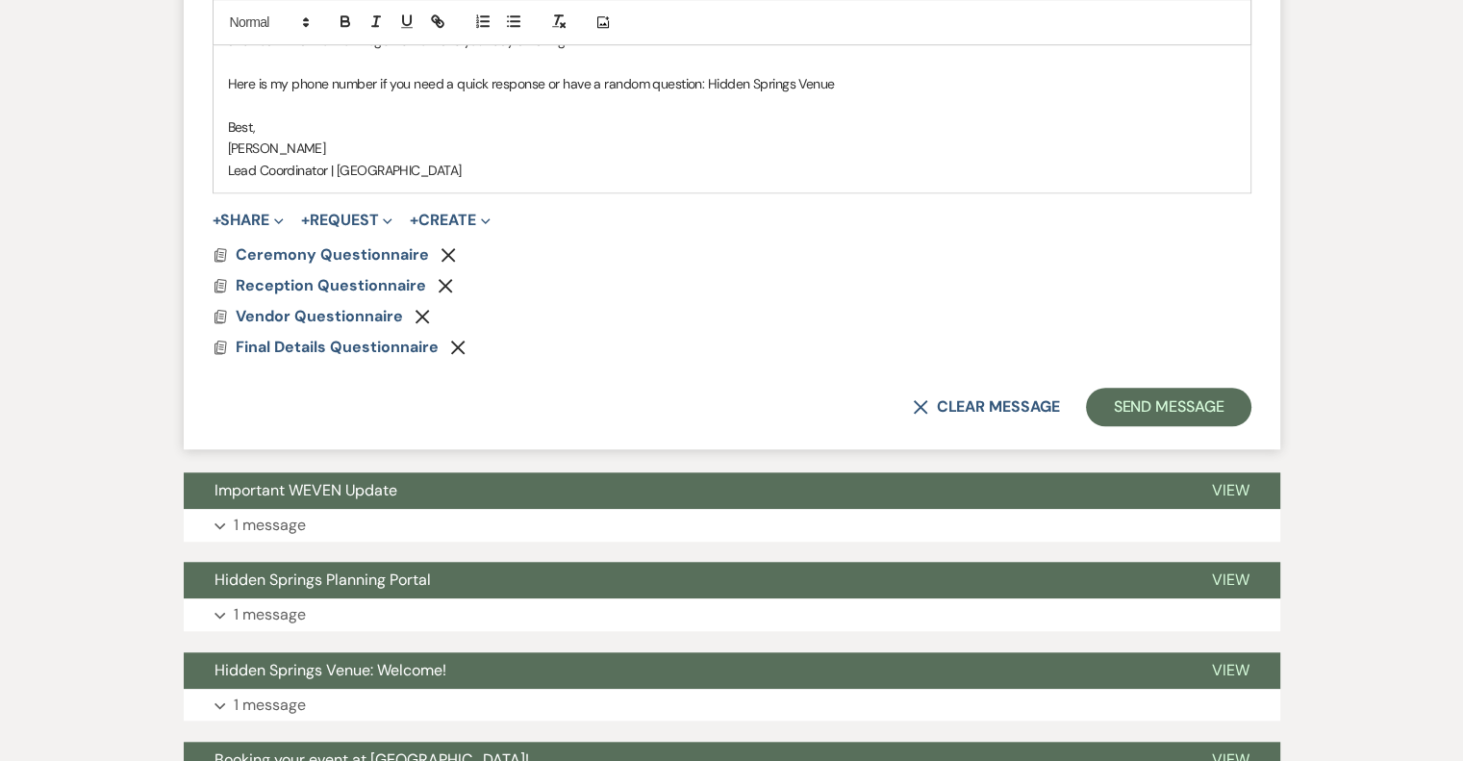
scroll to position [1442, 0]
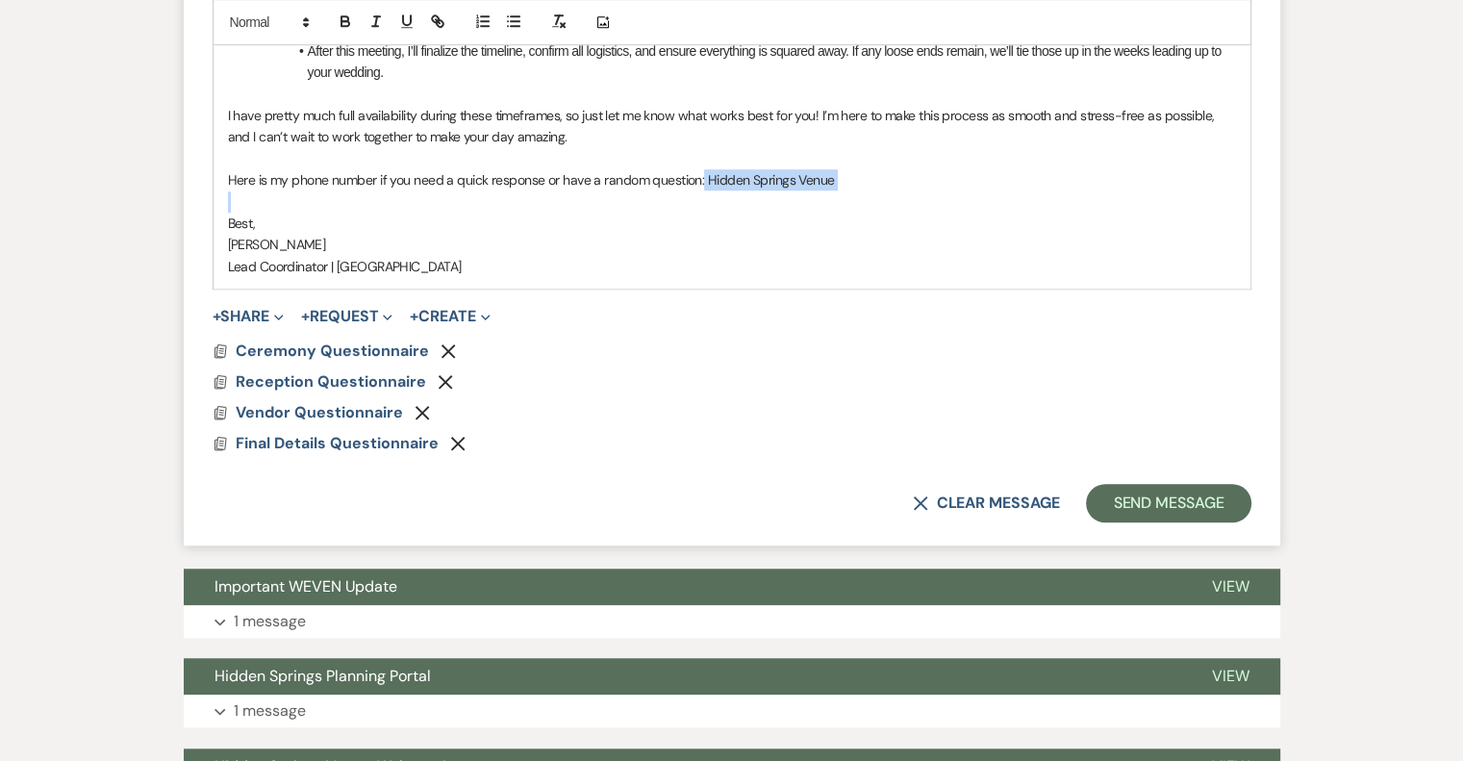
drag, startPoint x: 701, startPoint y: 157, endPoint x: 903, endPoint y: 188, distance: 204.3
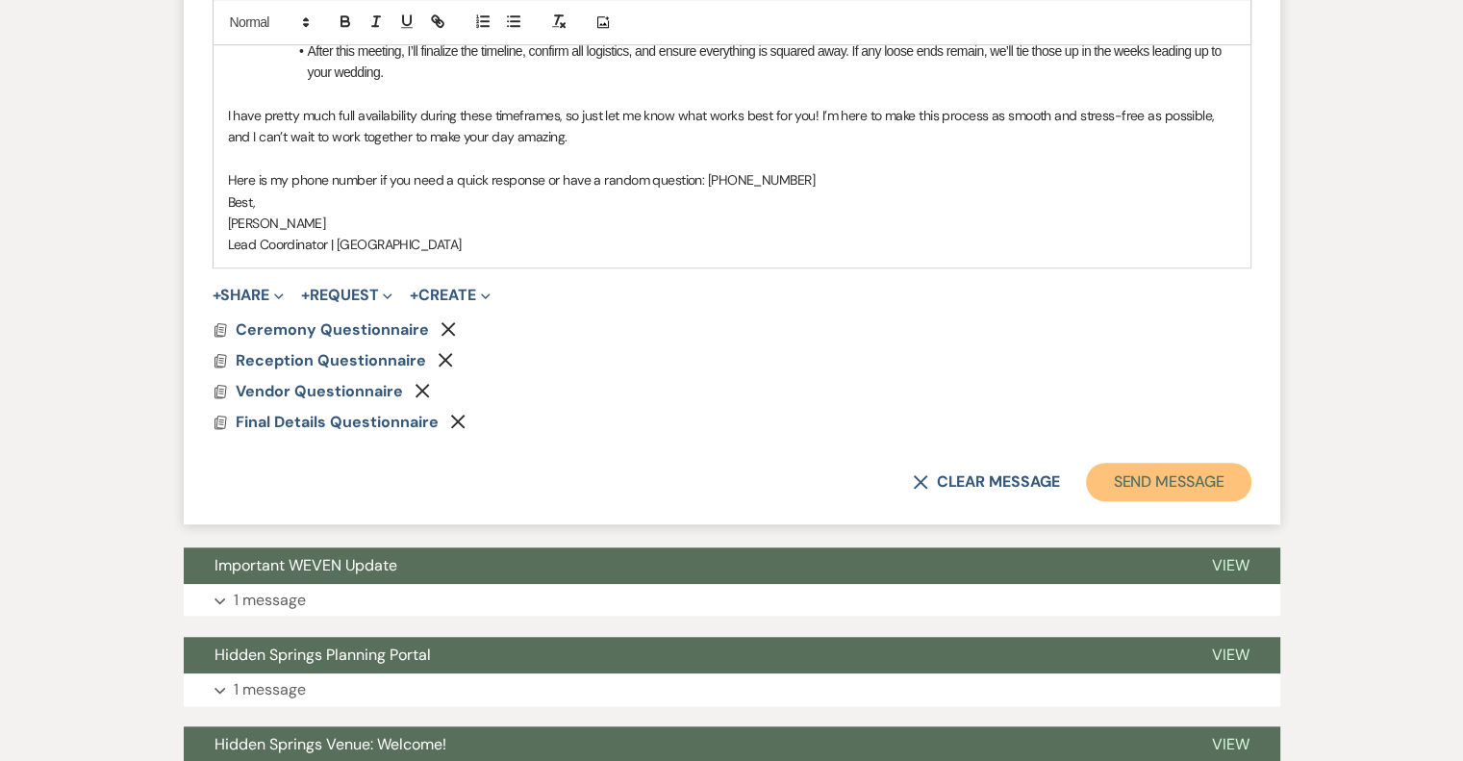
click at [1158, 463] on button "Send Message" at bounding box center [1168, 482] width 164 height 38
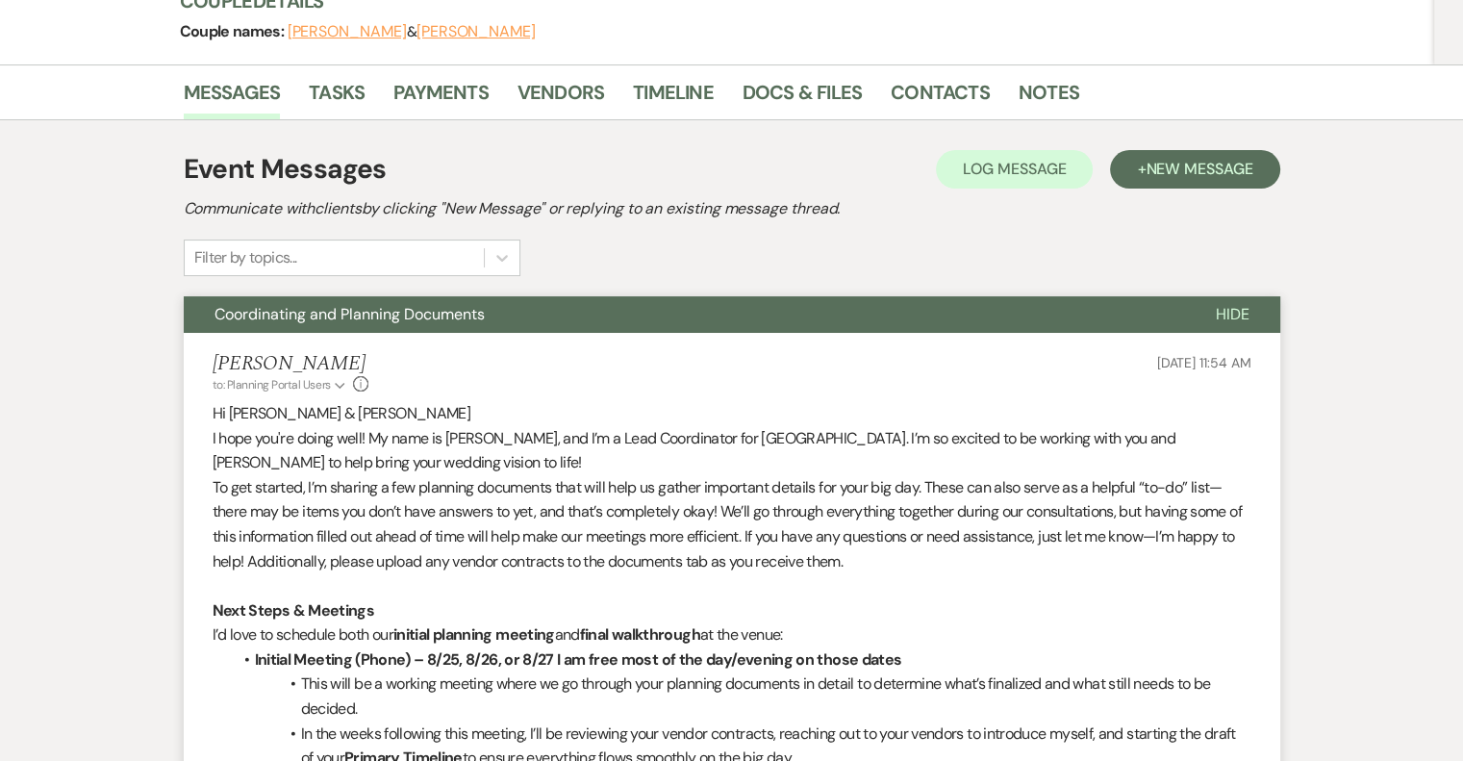
scroll to position [248, 0]
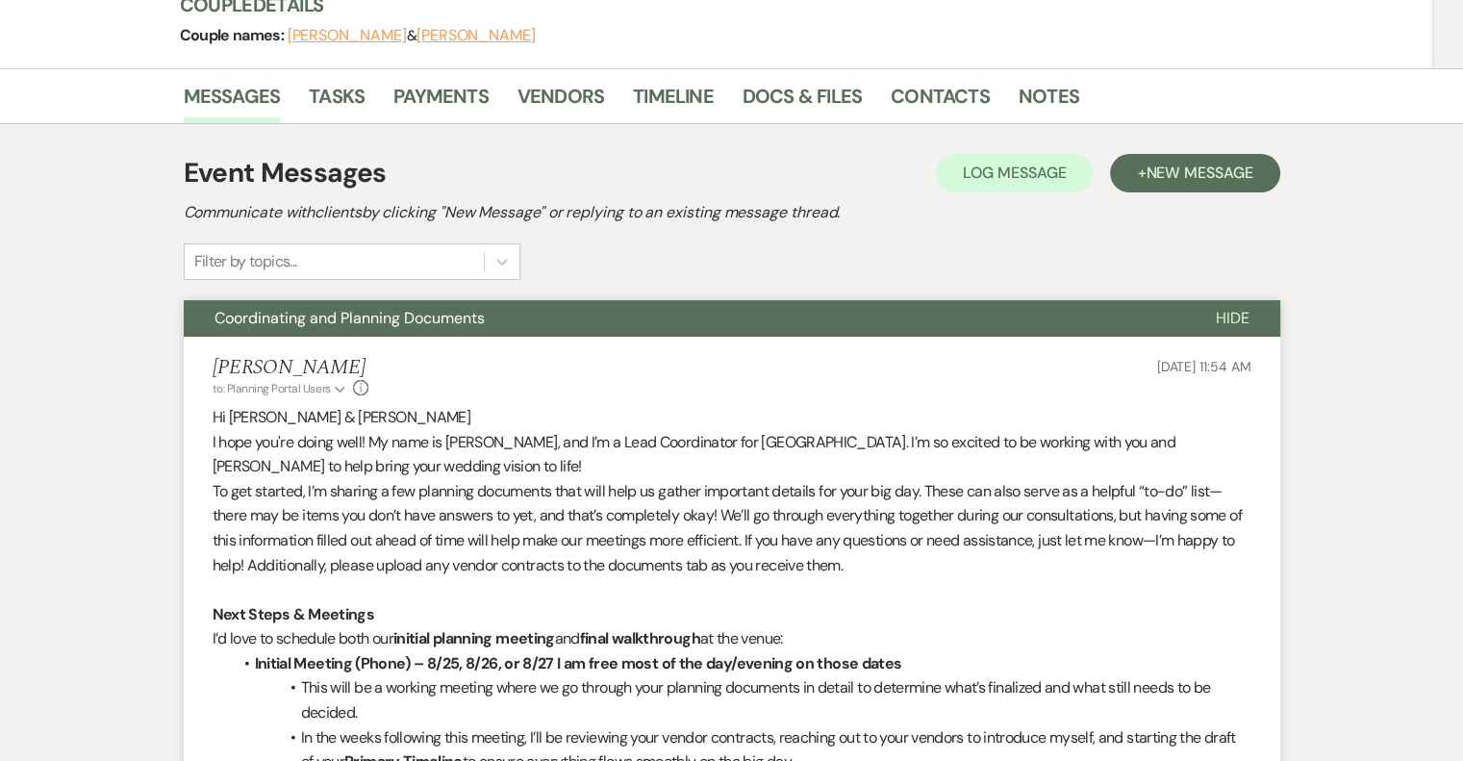
click at [1242, 318] on span "Hide" at bounding box center [1232, 318] width 34 height 20
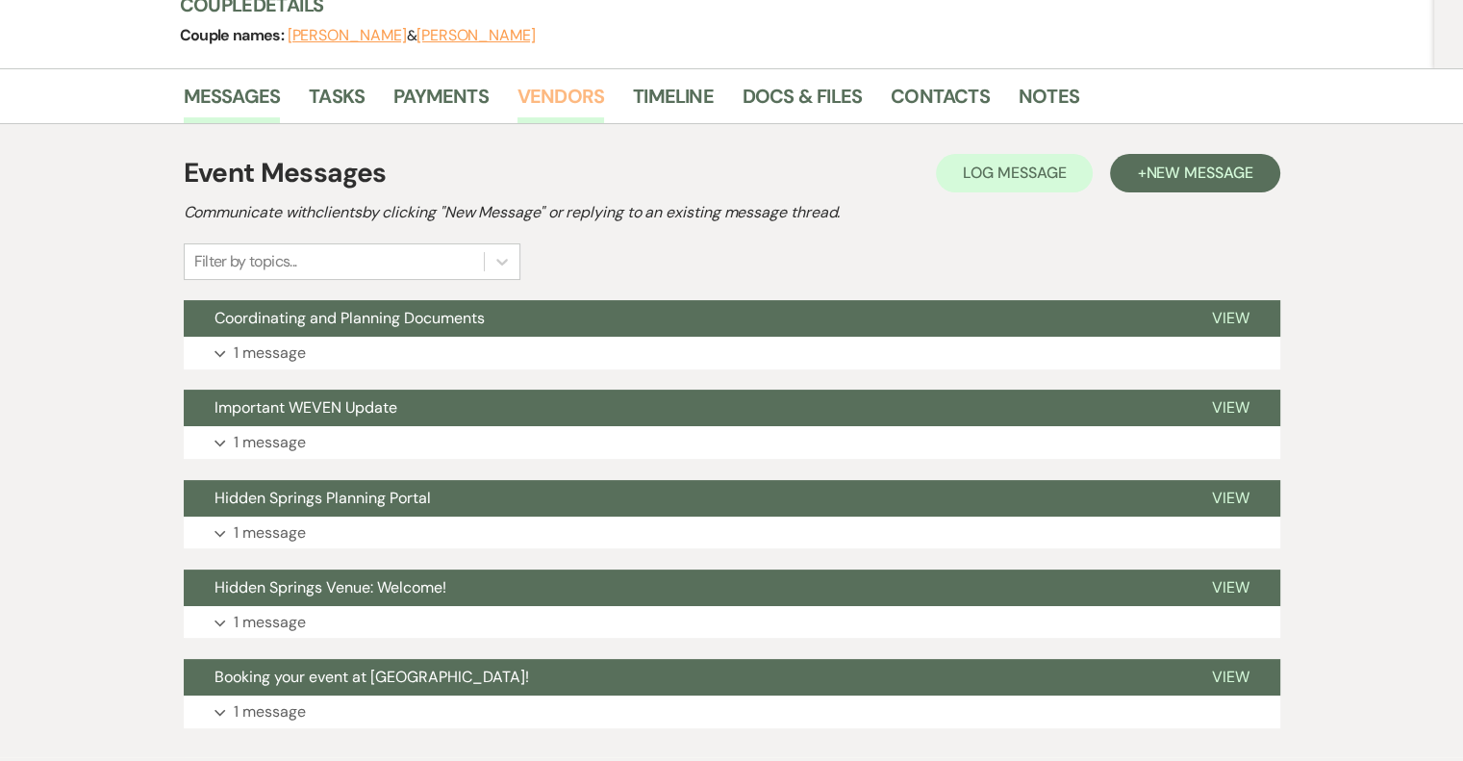
click at [573, 91] on link "Vendors" at bounding box center [560, 102] width 87 height 42
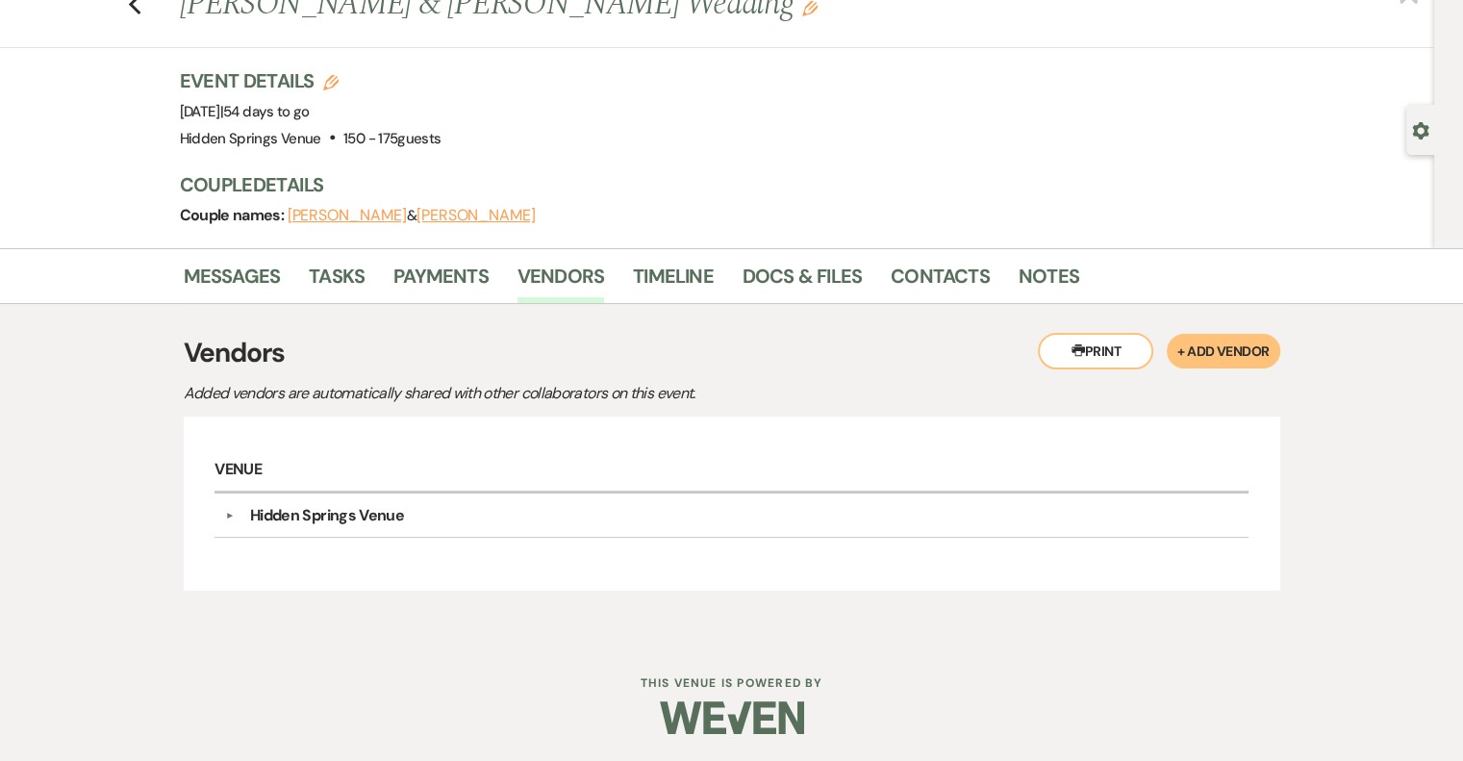
click at [1208, 357] on button "+ Add Vendor" at bounding box center [1222, 351] width 113 height 35
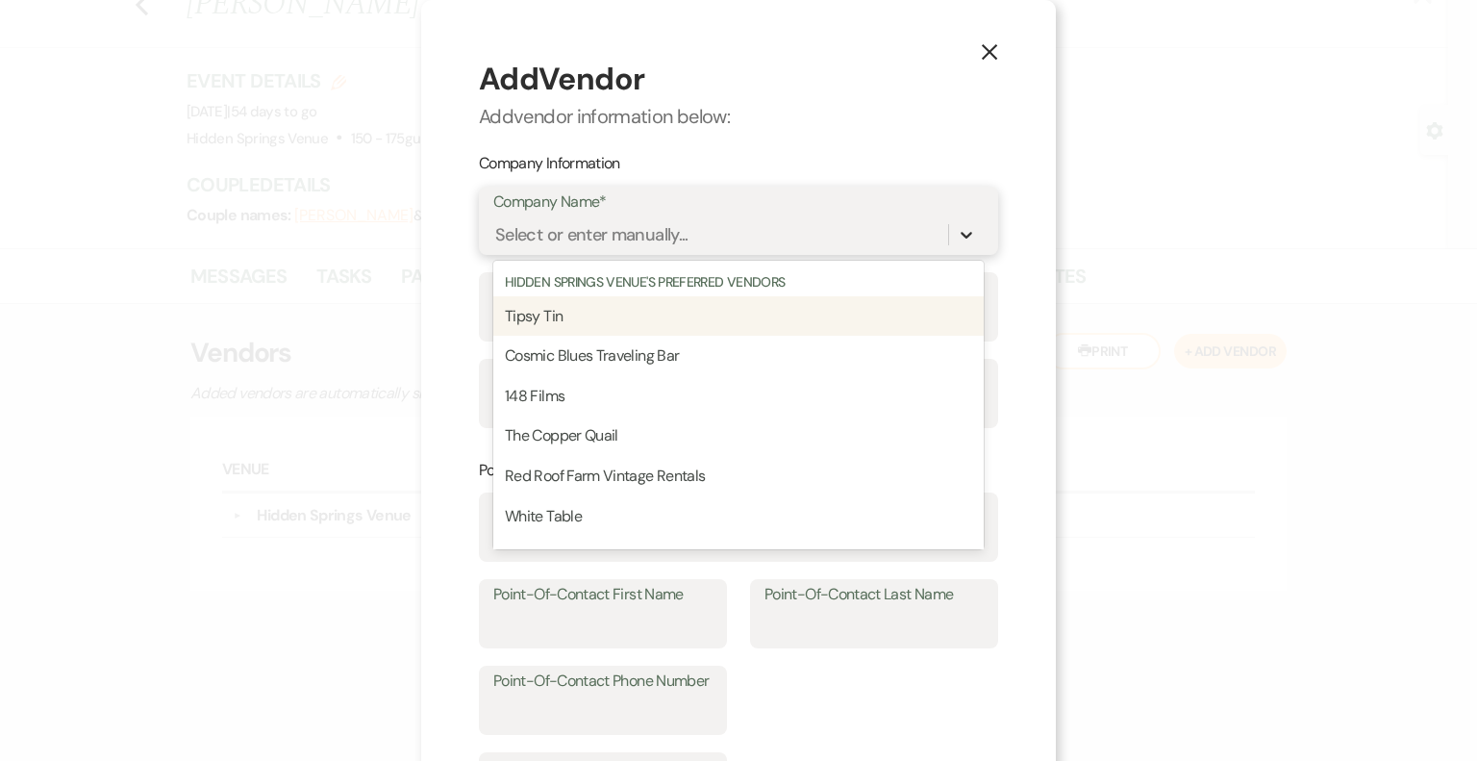
click at [958, 234] on icon at bounding box center [966, 234] width 19 height 19
type input "54"
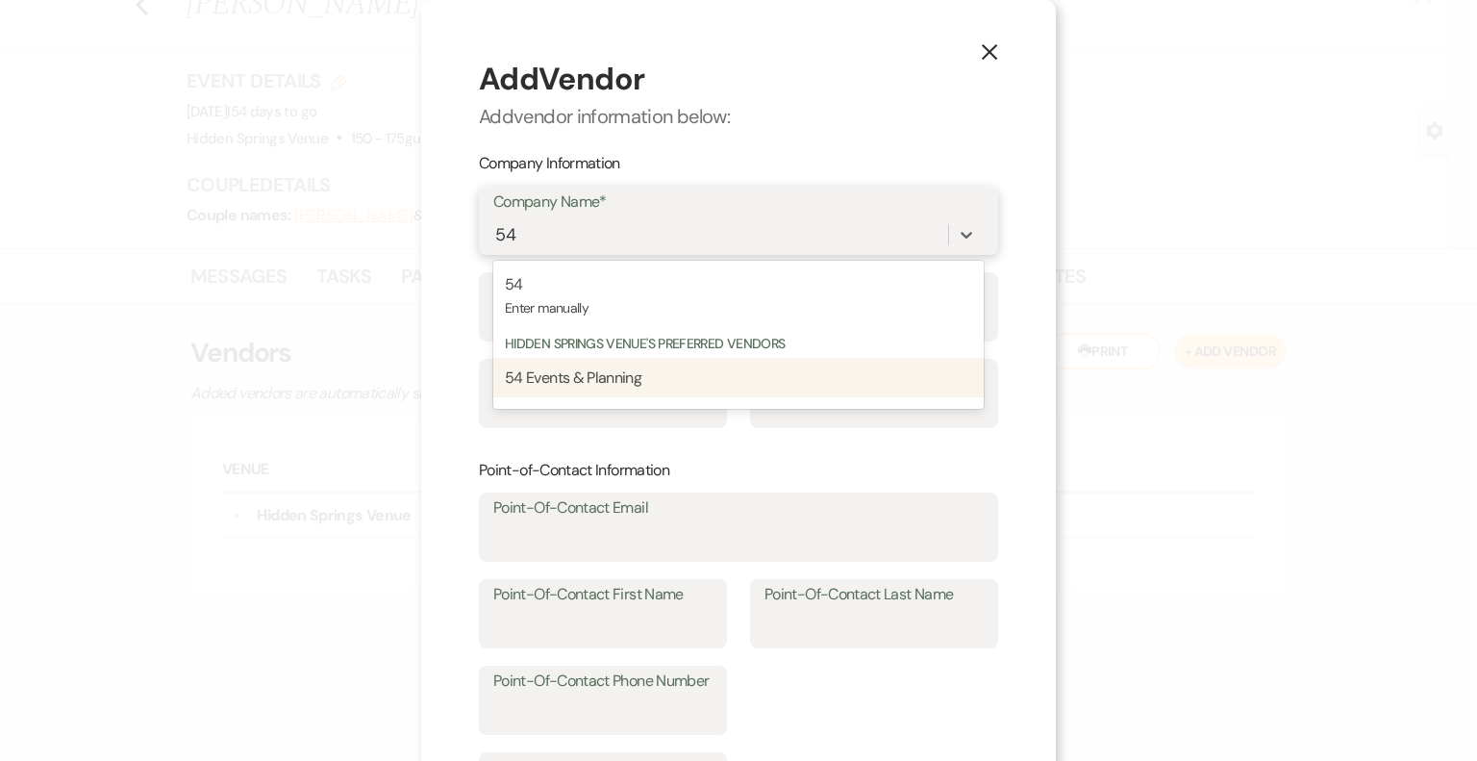
click at [646, 380] on p "54 Events & Planning" at bounding box center [738, 377] width 467 height 25
type input "[PERSON_NAME]"
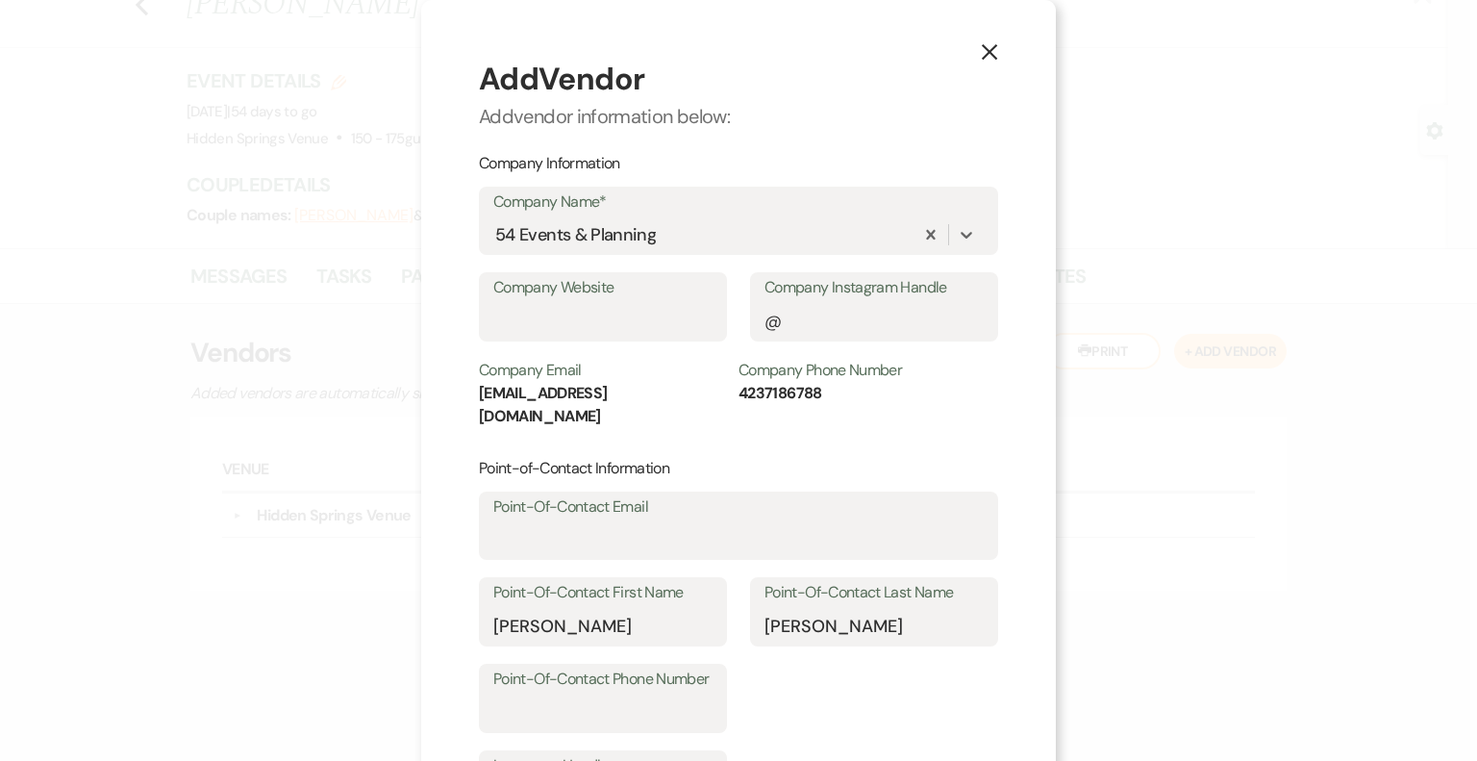
click at [981, 53] on icon "X" at bounding box center [989, 51] width 17 height 17
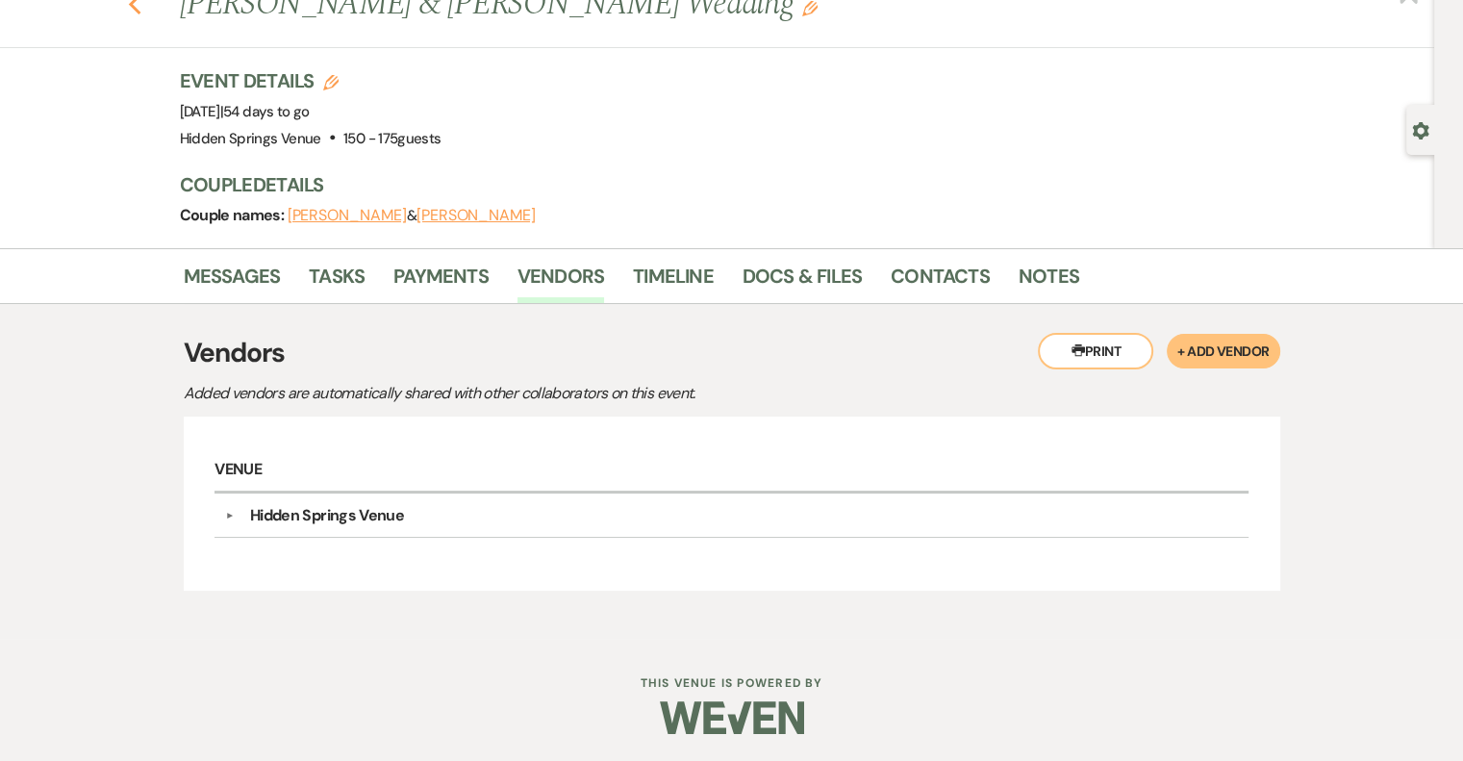
click at [138, 3] on use "button" at bounding box center [134, 4] width 13 height 21
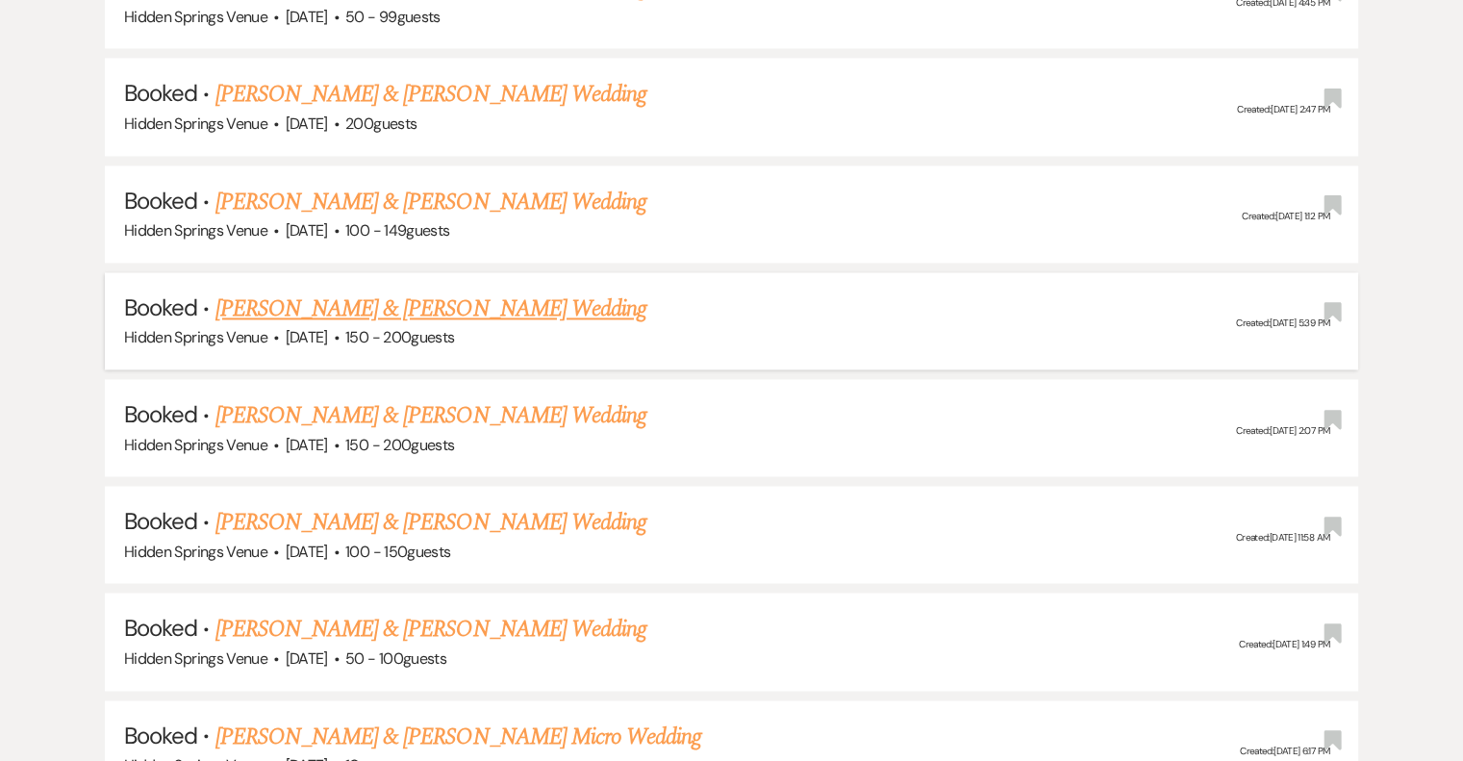
scroll to position [2885, 0]
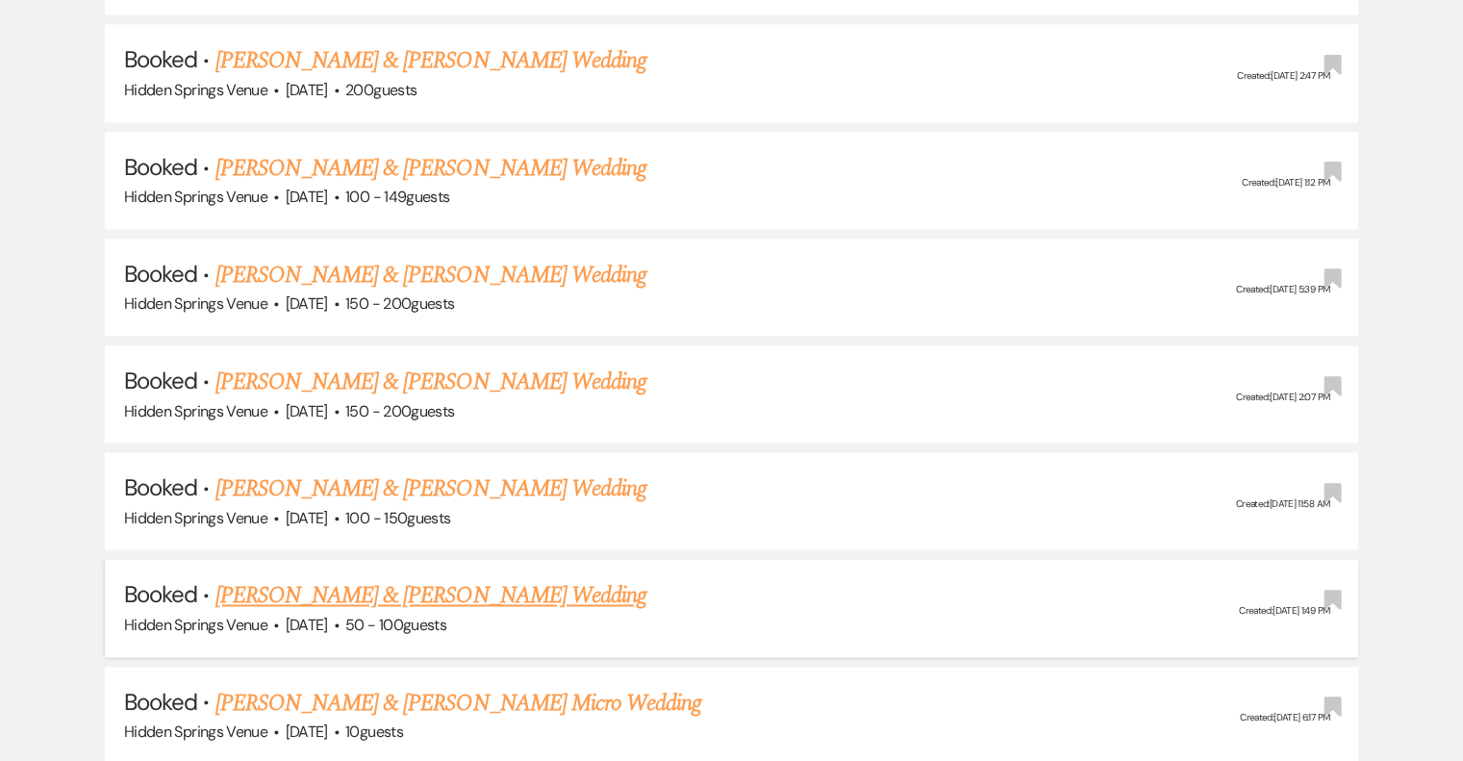
click at [562, 578] on link "[PERSON_NAME] & [PERSON_NAME] Wedding" at bounding box center [430, 595] width 431 height 35
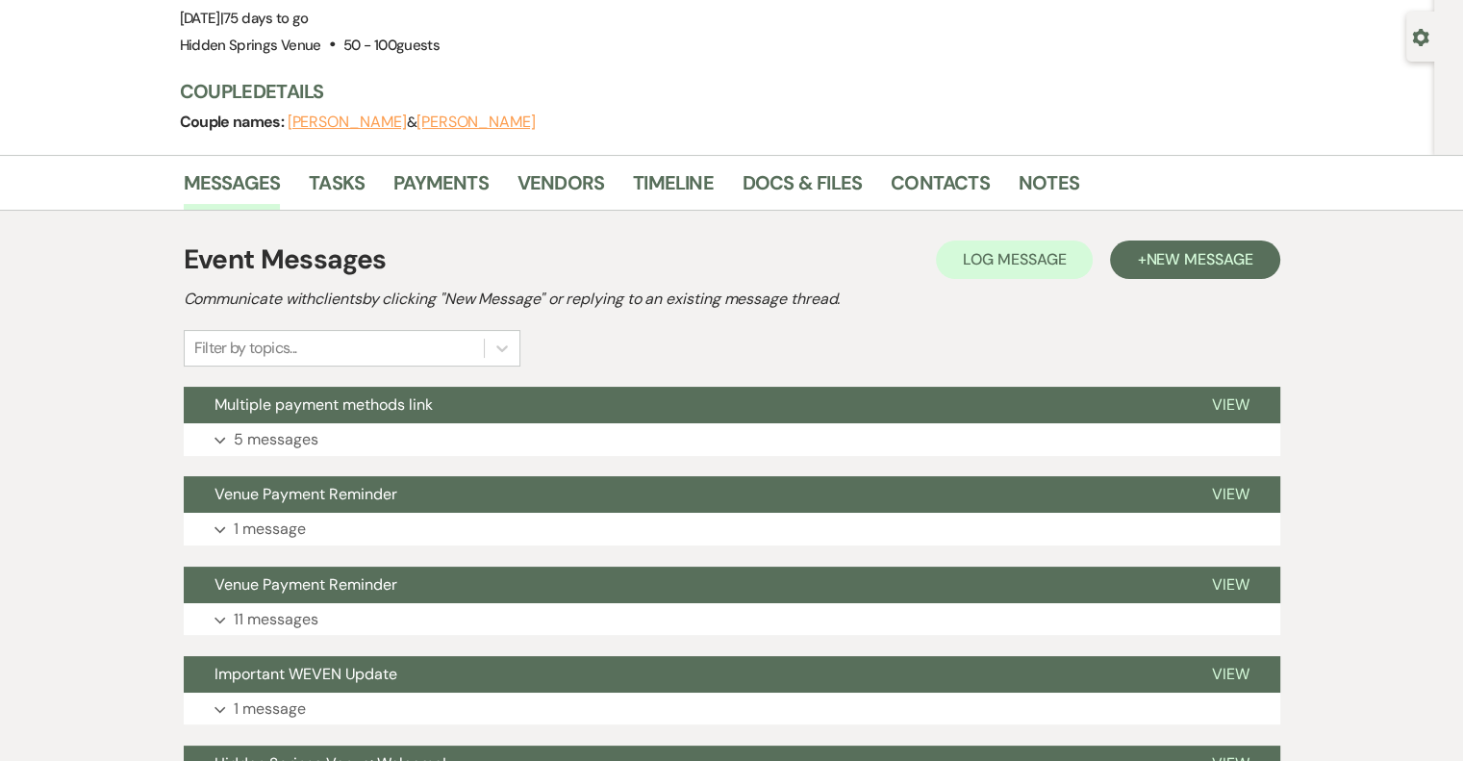
scroll to position [192, 0]
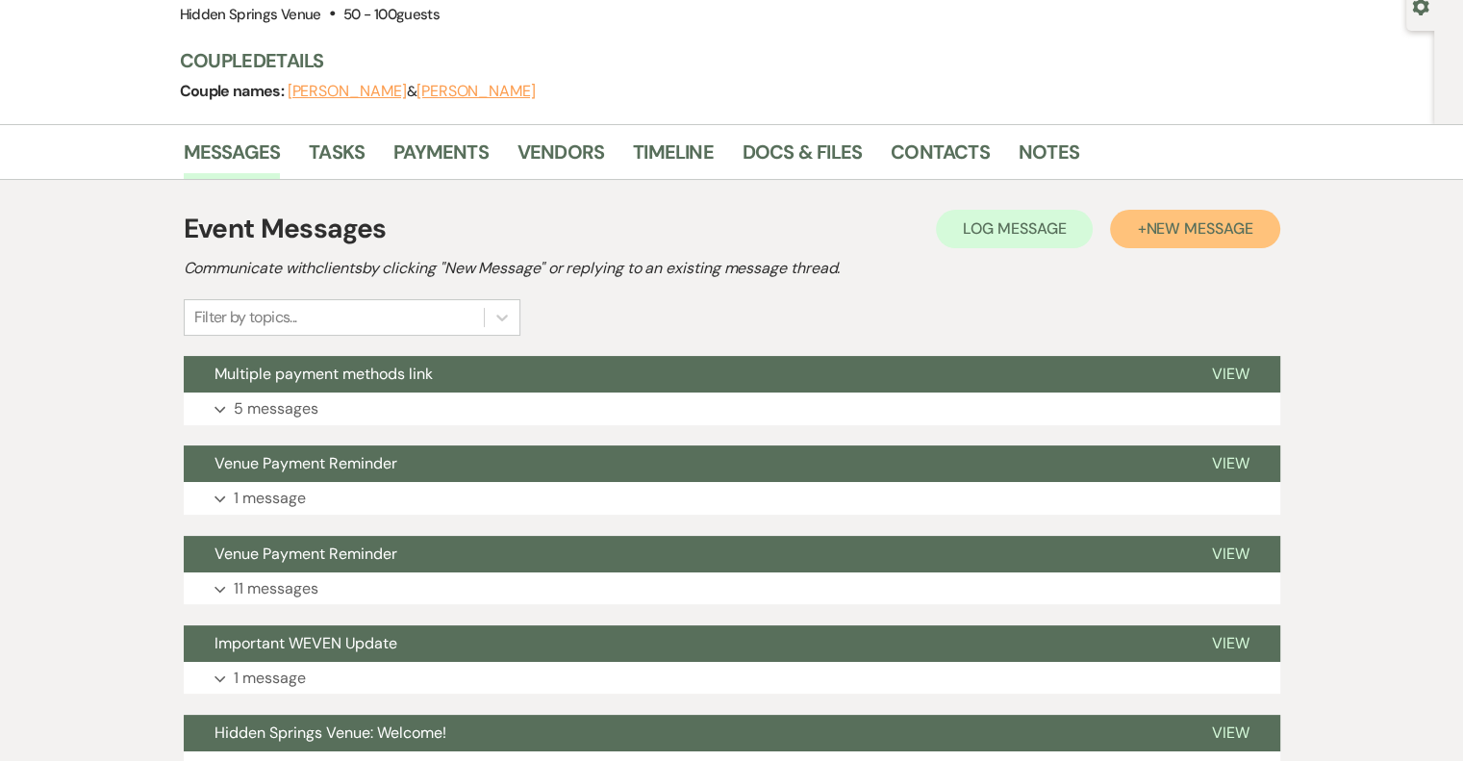
click at [1137, 225] on button "+ New Message" at bounding box center [1194, 229] width 169 height 38
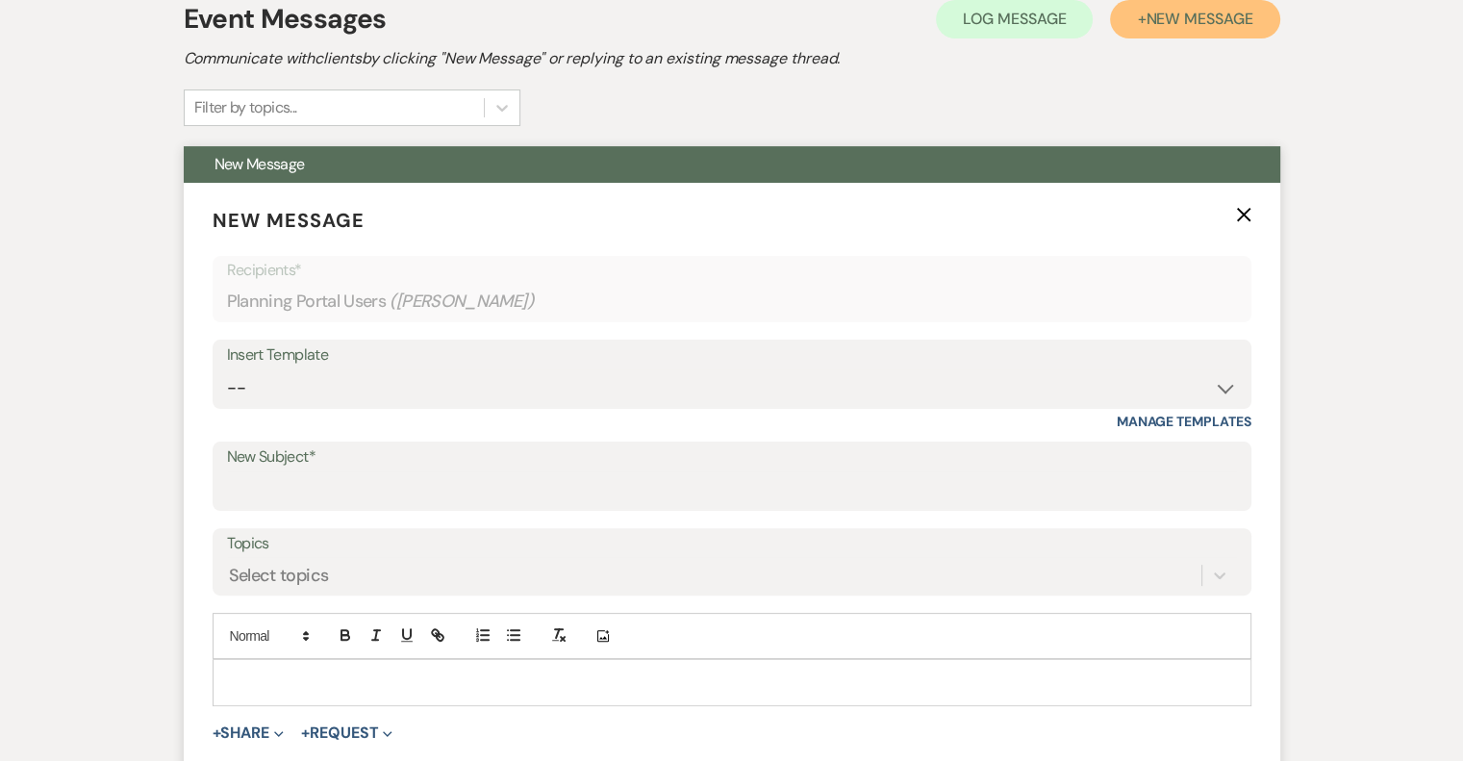
scroll to position [481, 0]
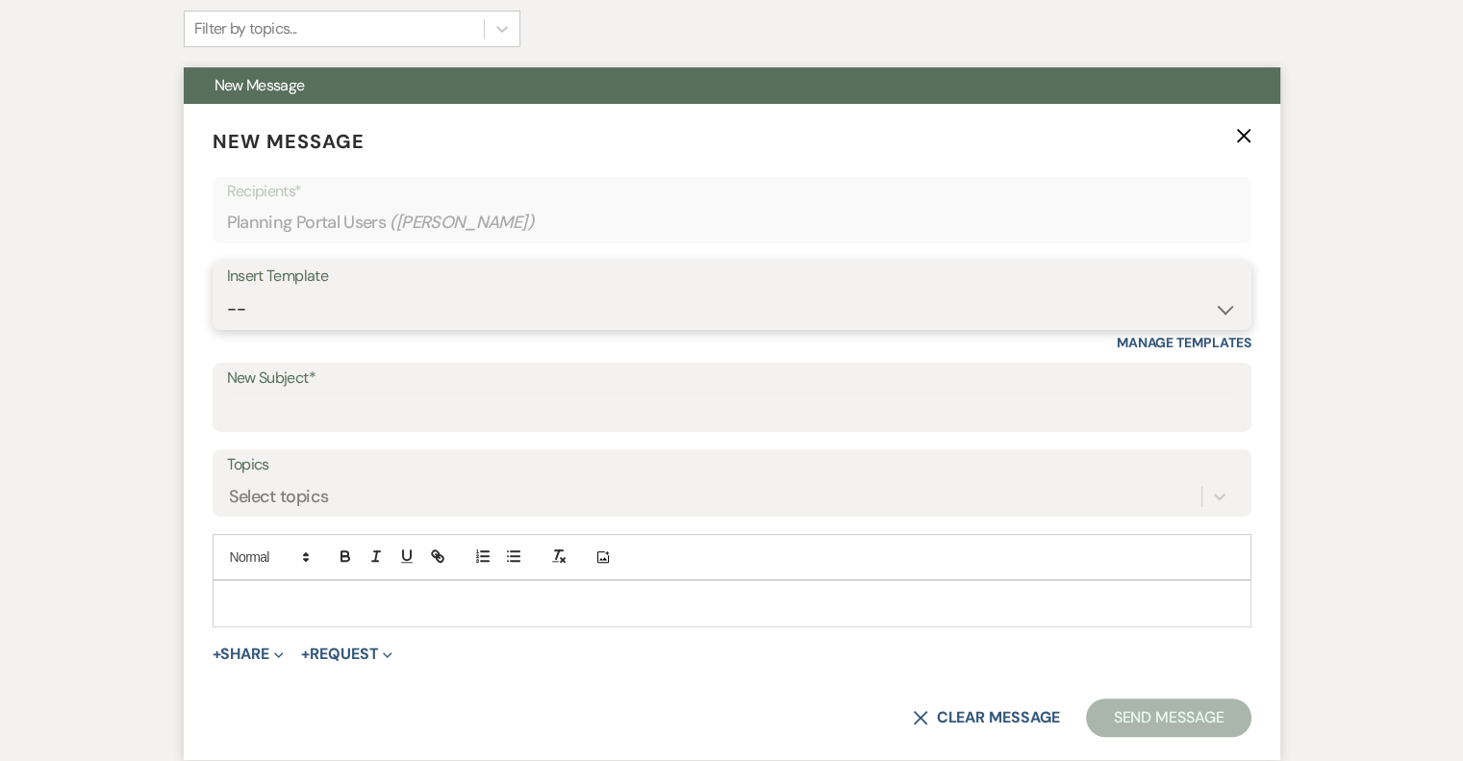
click at [1219, 302] on select "-- Initial Inquiry Response Tour Request Response Follow Up Review Email Check-…" at bounding box center [732, 309] width 1010 height 38
select select "5362"
click at [227, 290] on select "-- Initial Inquiry Response Tour Request Response Follow Up Review Email Check-…" at bounding box center [732, 309] width 1010 height 38
type input "Coordination"
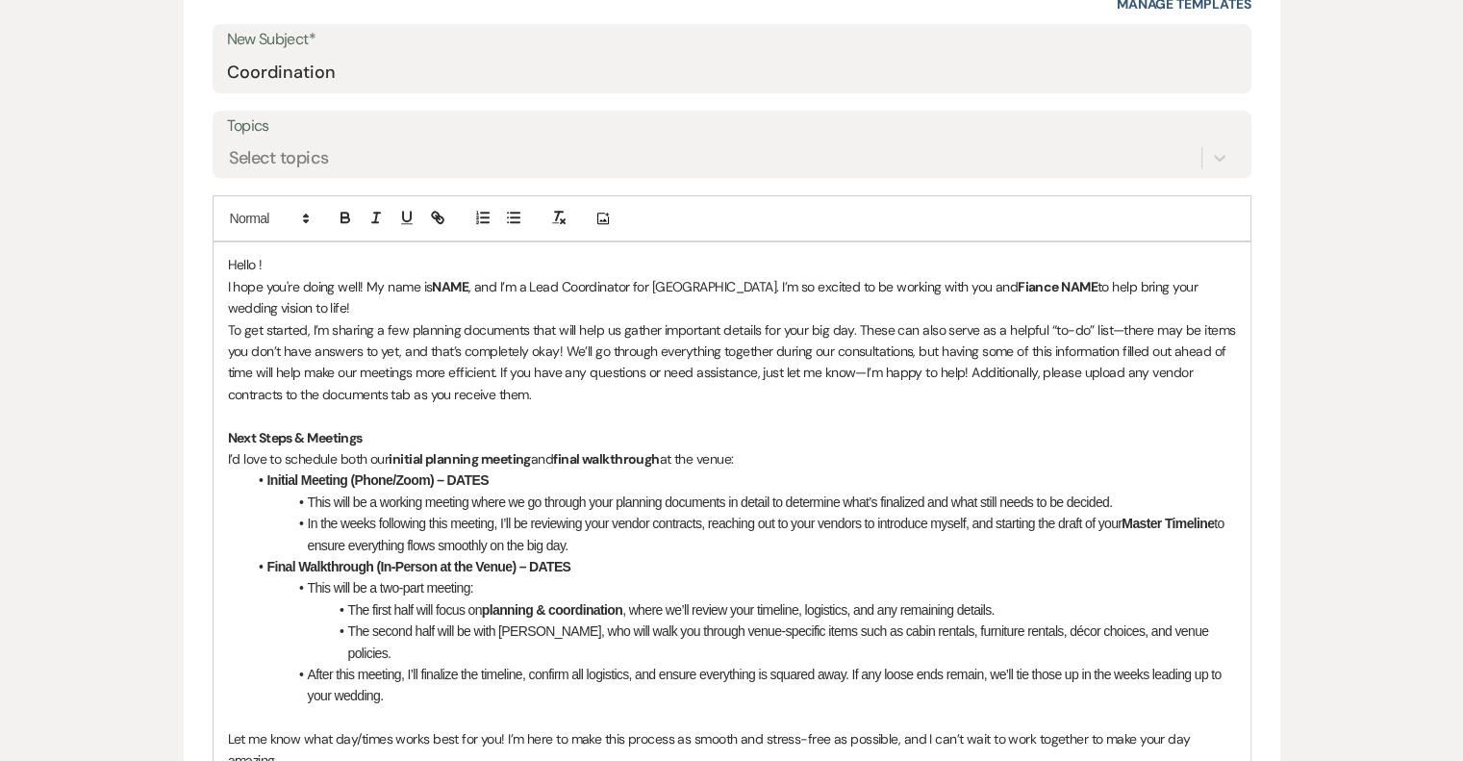
scroll to position [769, 0]
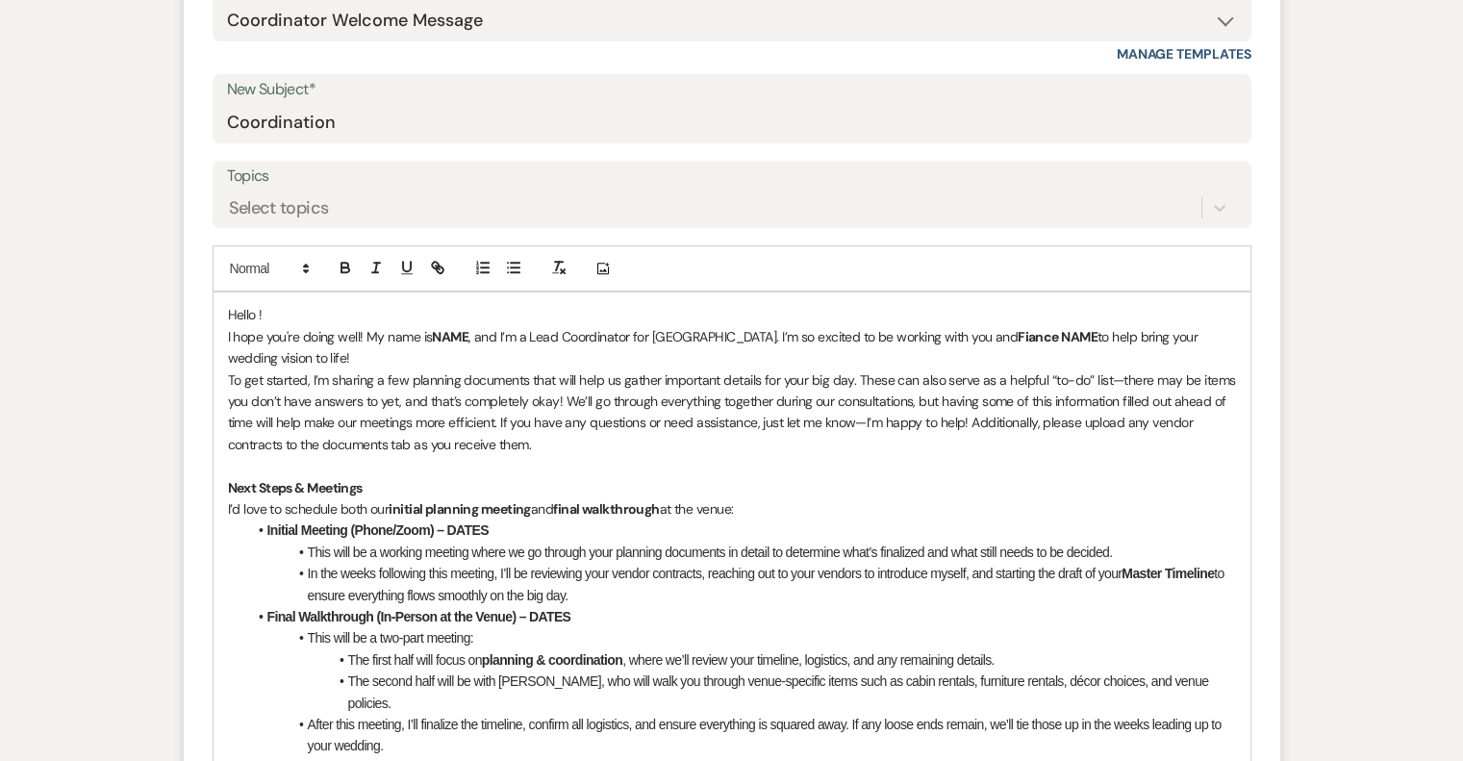
click at [468, 332] on strong "NAME" at bounding box center [450, 336] width 37 height 17
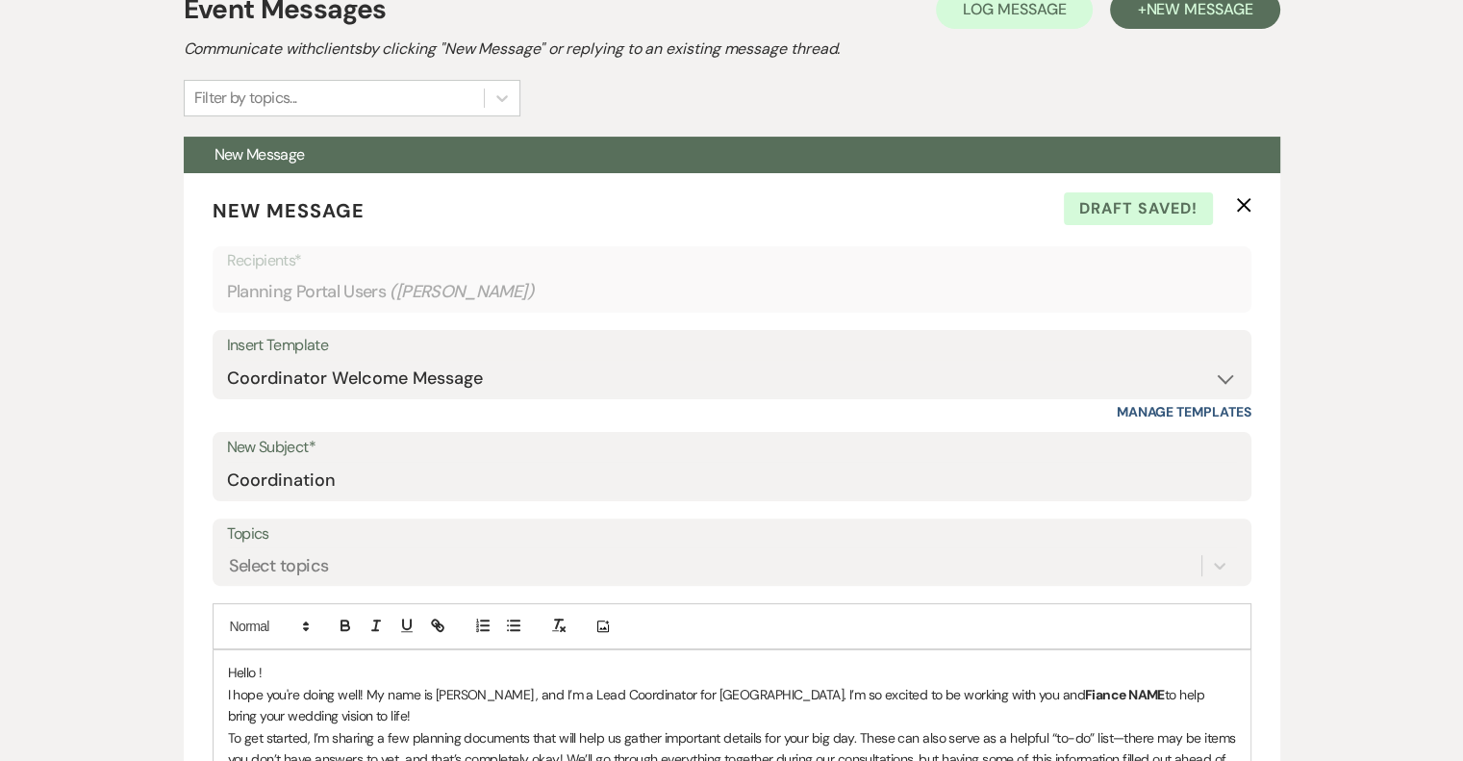
scroll to position [577, 0]
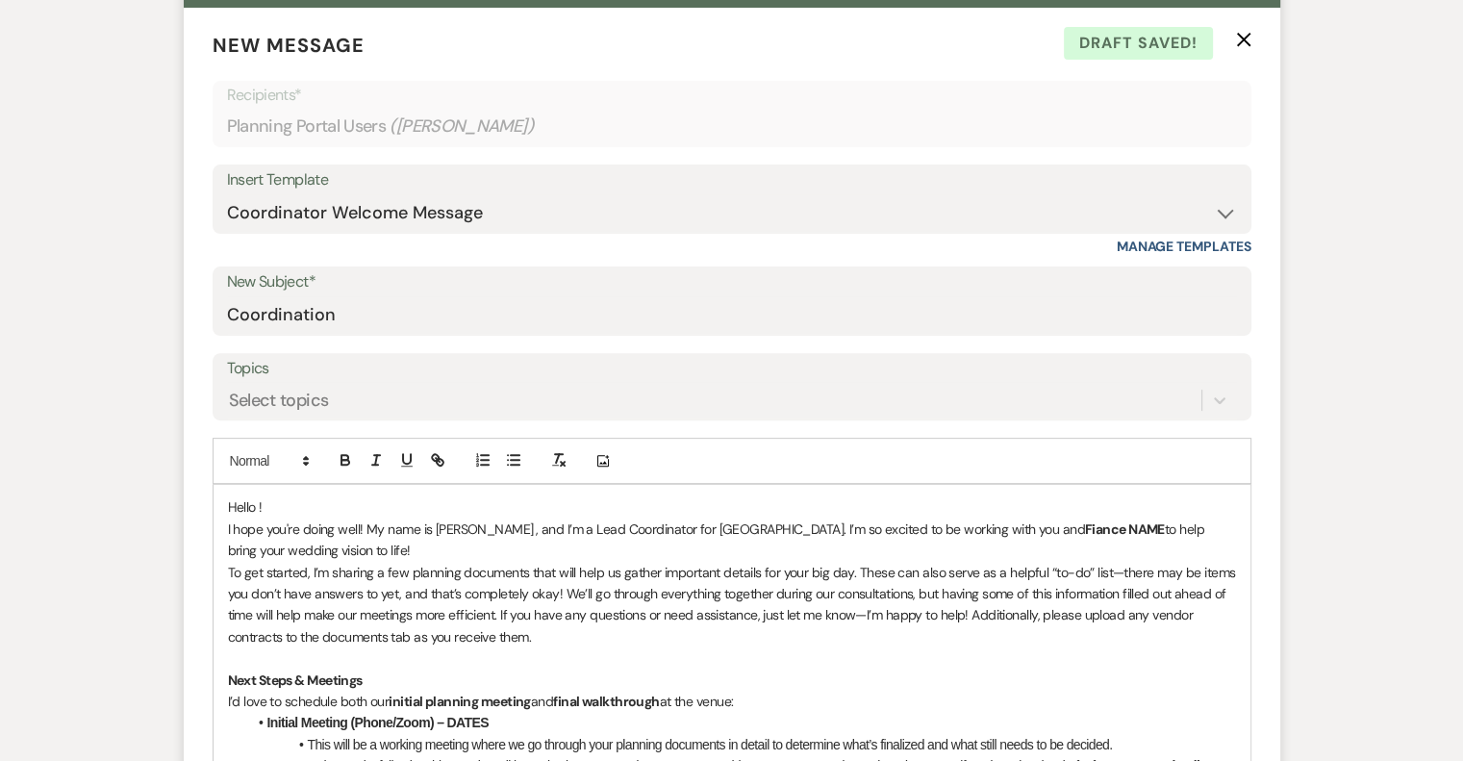
click at [1085, 524] on strong "Fiance NAME" at bounding box center [1125, 528] width 80 height 17
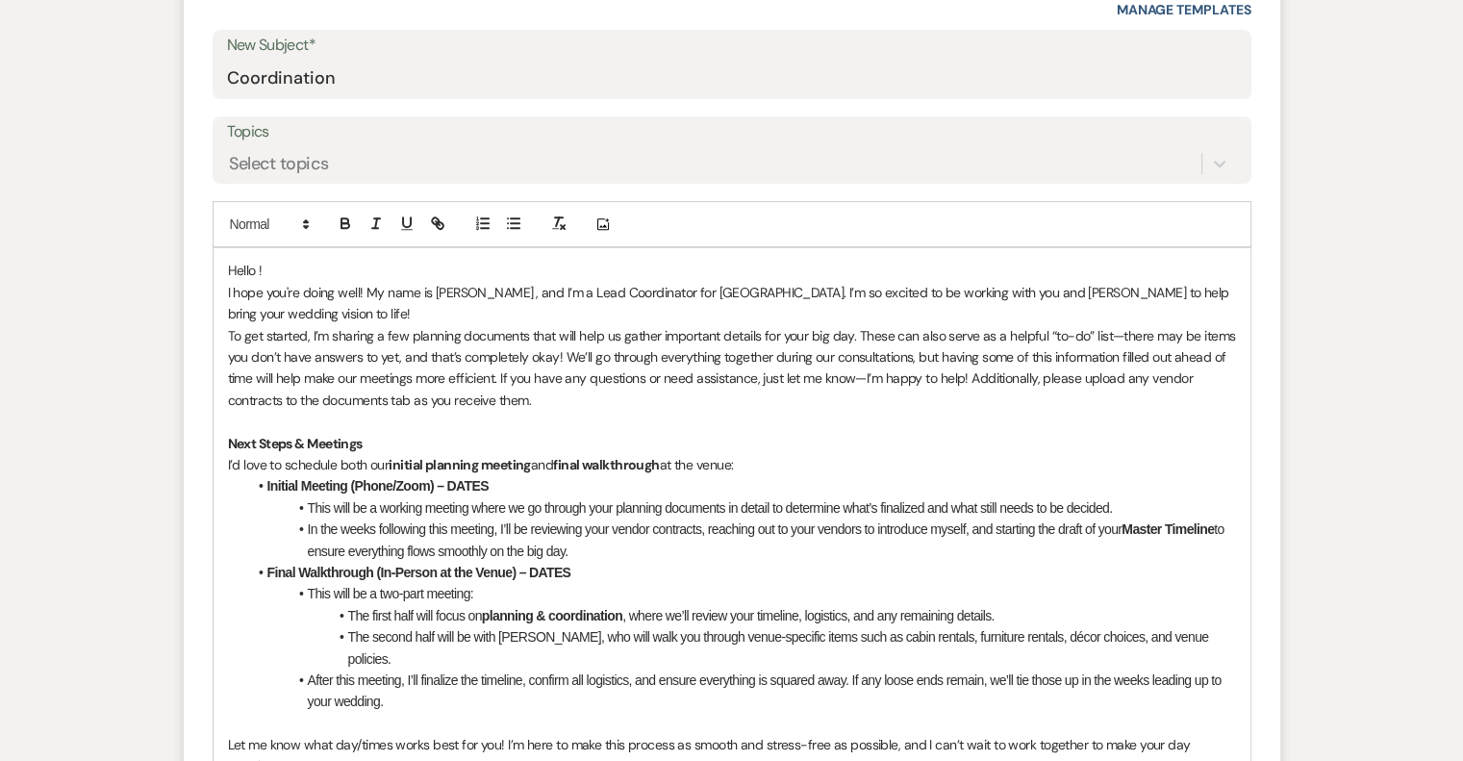
scroll to position [865, 0]
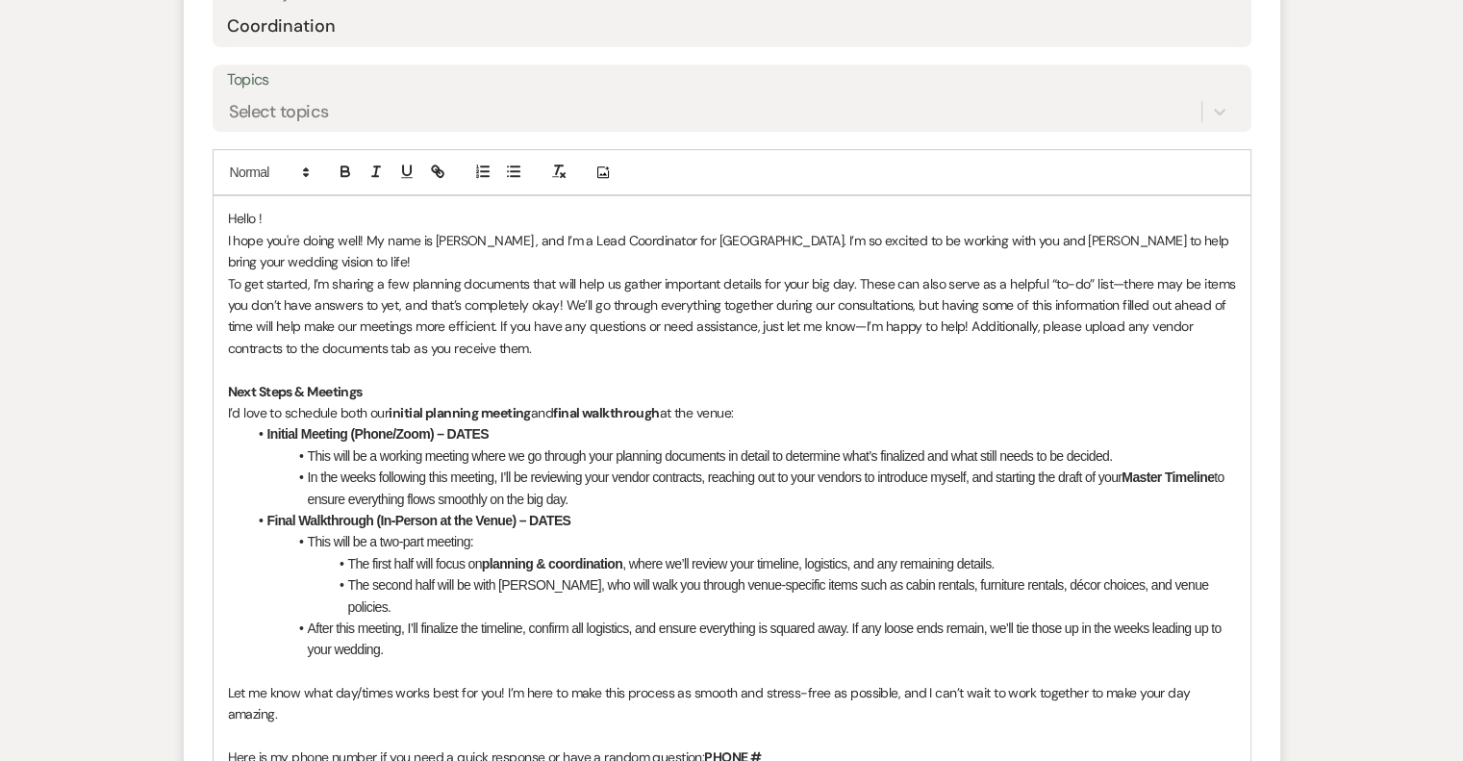
click at [426, 432] on strong "Initial Meeting (Phone/Zoom) – DATES" at bounding box center [377, 433] width 221 height 15
drag, startPoint x: 408, startPoint y: 433, endPoint x: 532, endPoint y: 437, distance: 124.1
click at [532, 437] on li "Initial Meeting (Phone) – DATES" at bounding box center [741, 433] width 989 height 21
drag, startPoint x: 526, startPoint y: 518, endPoint x: 602, endPoint y: 520, distance: 76.0
click at [602, 520] on li "Final Walkthrough (In-Person at the Venue) – DATES" at bounding box center [741, 520] width 989 height 21
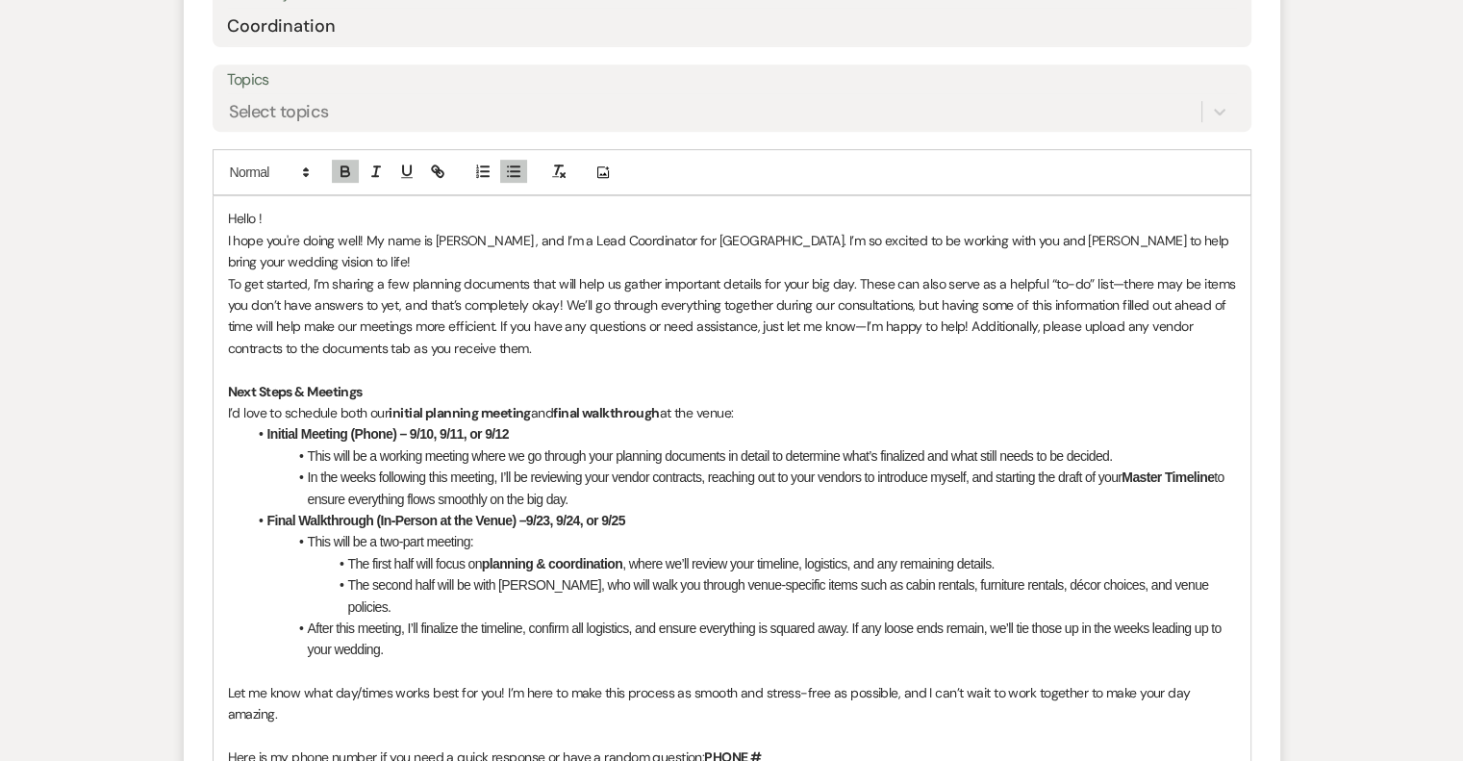
click at [1161, 471] on strong "Master Timeline" at bounding box center [1167, 476] width 92 height 15
click at [346, 171] on icon "button" at bounding box center [345, 171] width 17 height 17
click at [1077, 548] on li "This will be a two-part meeting:" at bounding box center [741, 541] width 989 height 21
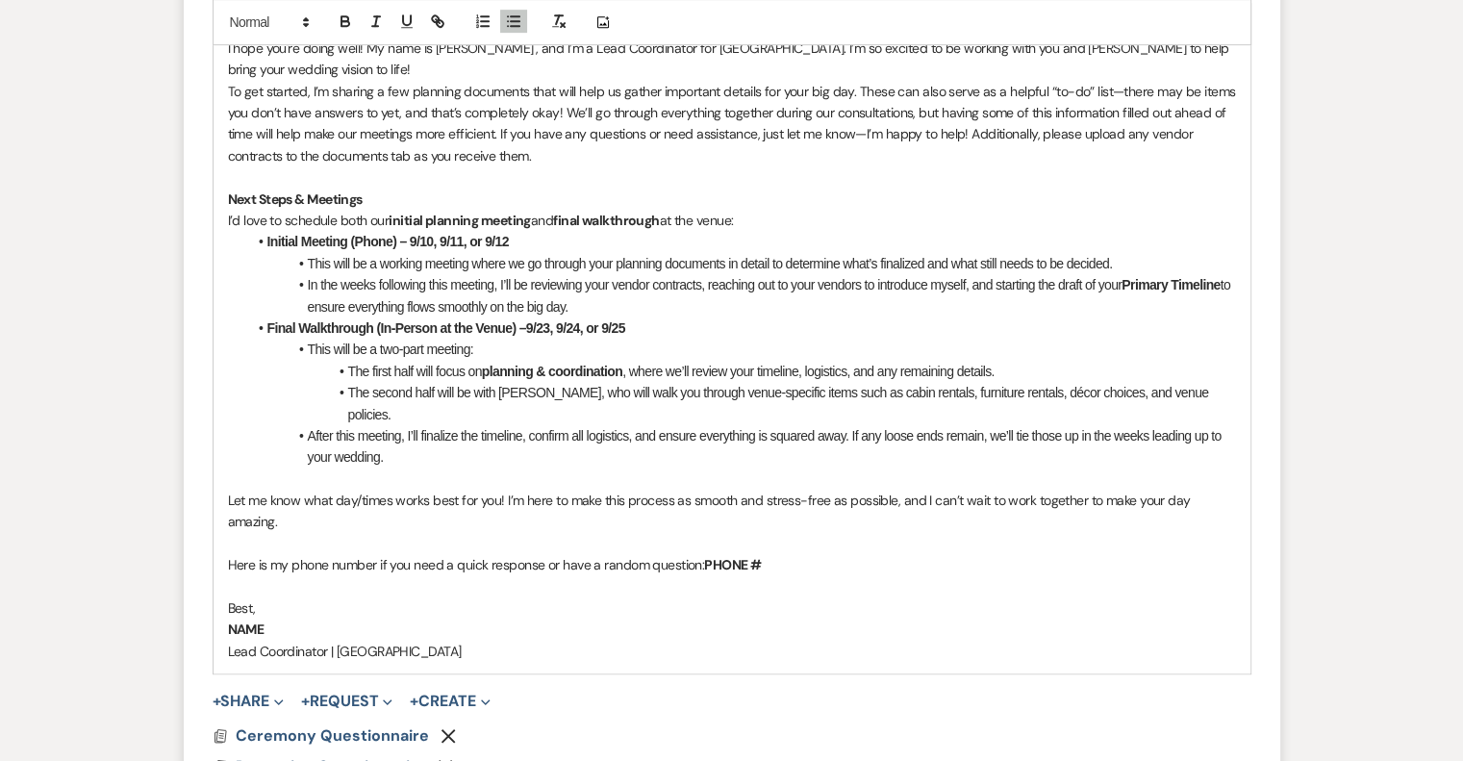
scroll to position [1154, 0]
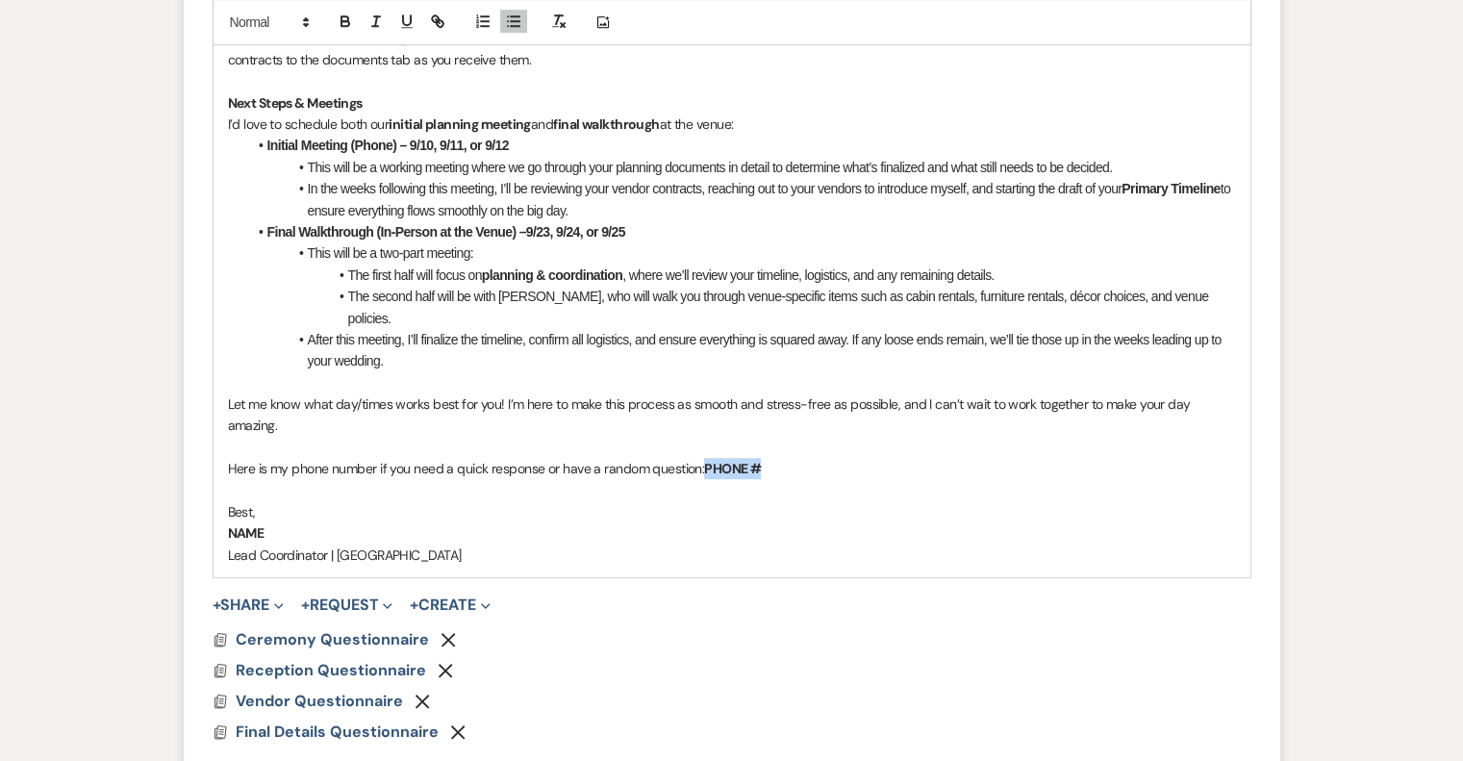
drag, startPoint x: 704, startPoint y: 442, endPoint x: 789, endPoint y: 446, distance: 85.7
click at [789, 458] on p "Here is my phone number if you need a quick response or have a random question:…" at bounding box center [732, 468] width 1008 height 21
drag, startPoint x: 267, startPoint y: 508, endPoint x: 210, endPoint y: 508, distance: 57.7
click at [210, 508] on form "New Message X Saving draft... Recipients* Planning Portal Users ( [PERSON_NAME]…" at bounding box center [732, 132] width 1096 height 1403
click at [1315, 553] on div "Messages Tasks Payments Vendors Timeline Docs & Files Contacts Notes Event Mess…" at bounding box center [731, 327] width 1463 height 2330
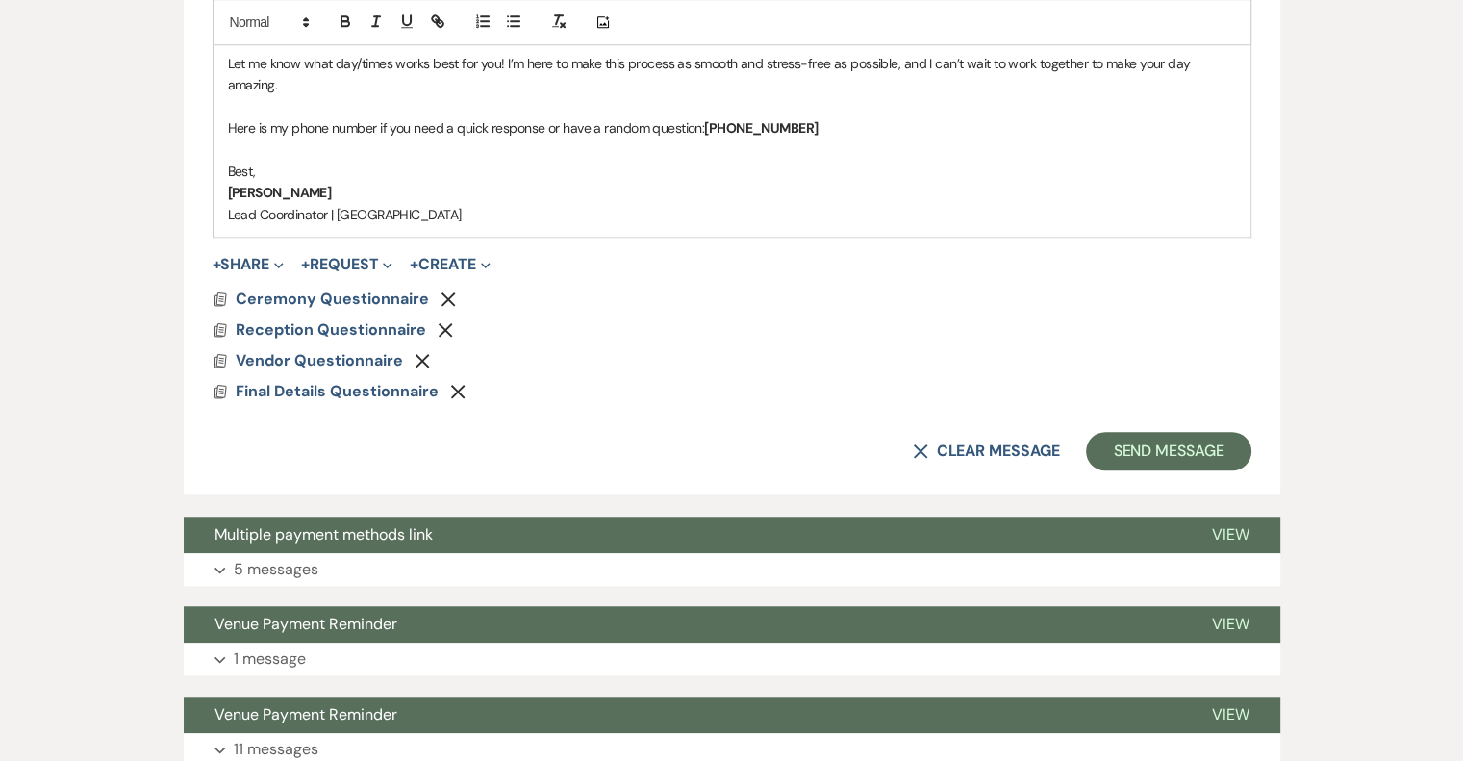
scroll to position [1539, 0]
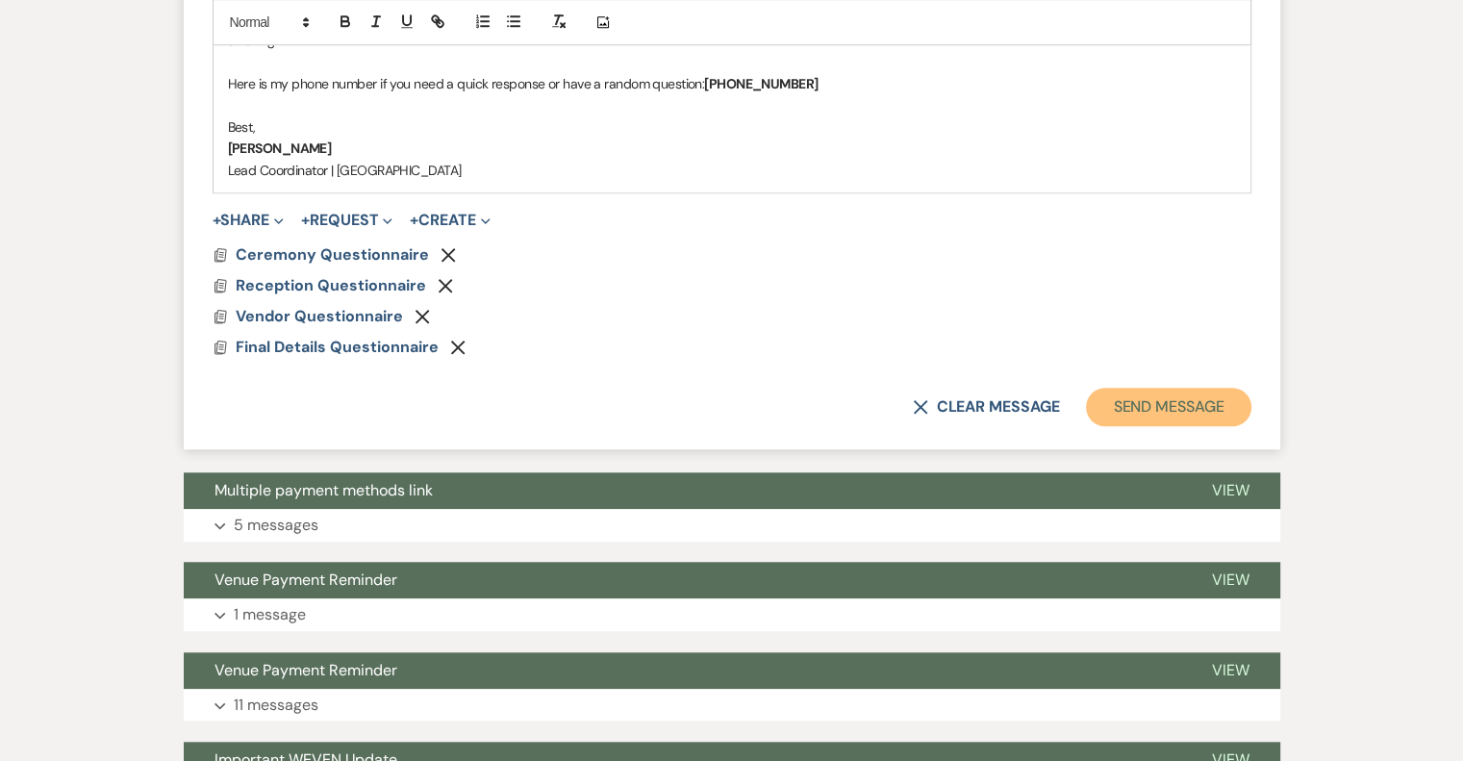
click at [1162, 388] on button "Send Message" at bounding box center [1168, 407] width 164 height 38
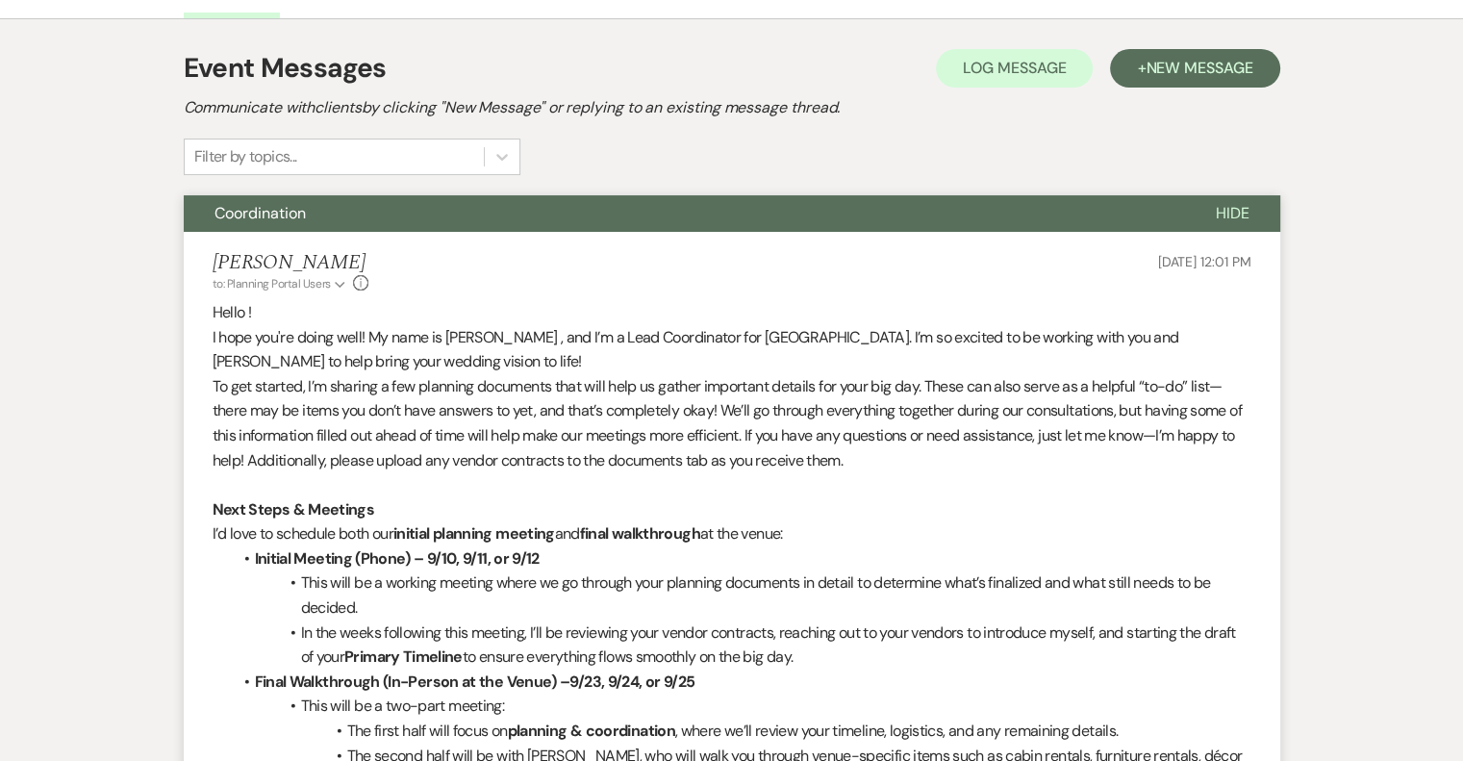
scroll to position [248, 0]
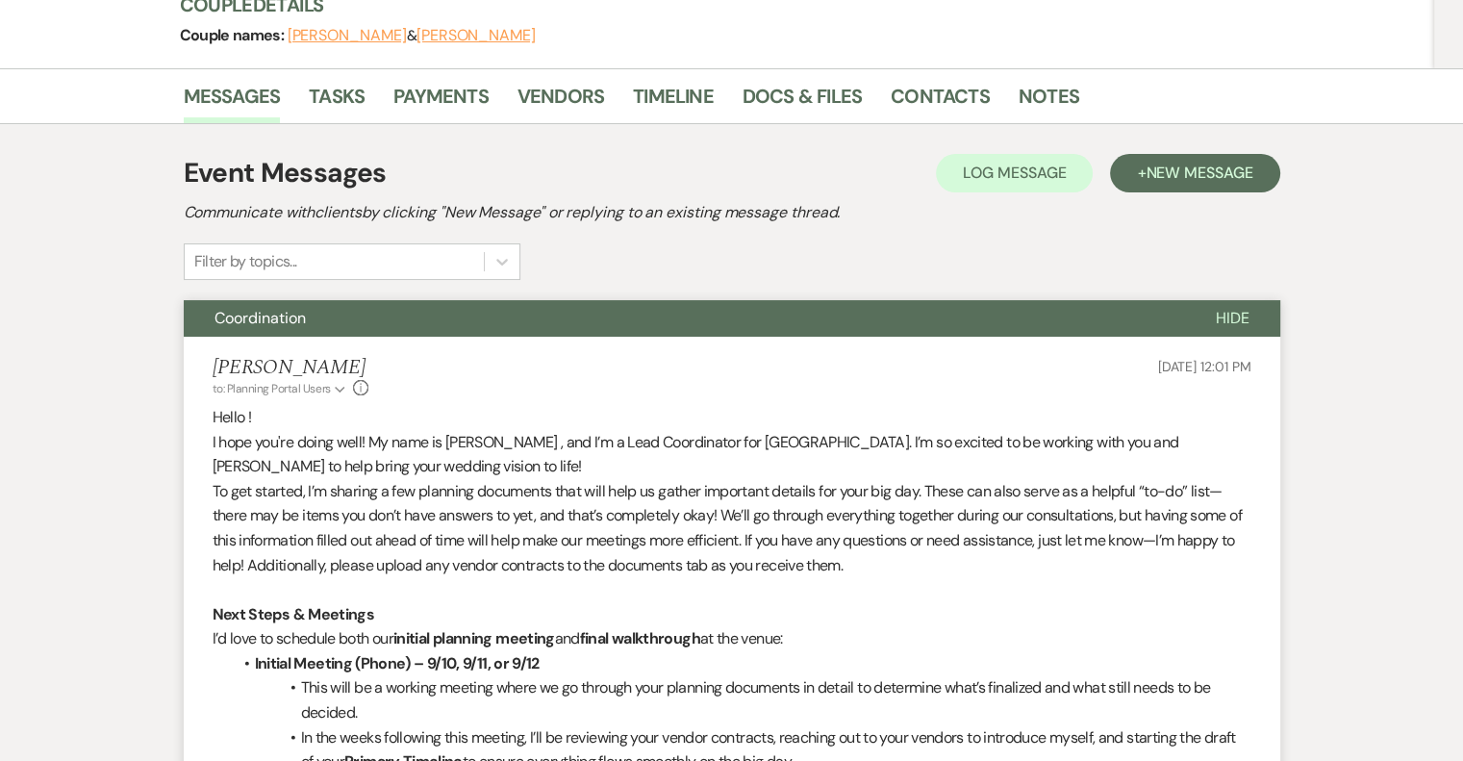
click at [1231, 315] on span "Hide" at bounding box center [1232, 318] width 34 height 20
